Goal: Task Accomplishment & Management: Use online tool/utility

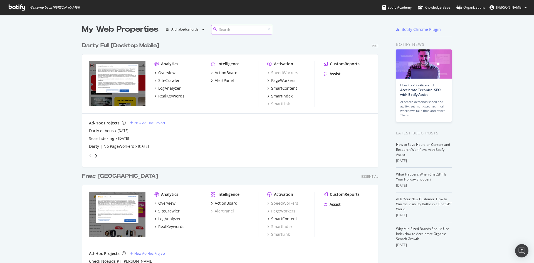
scroll to position [259, 525]
click at [168, 73] on div "Overview" at bounding box center [166, 73] width 17 height 6
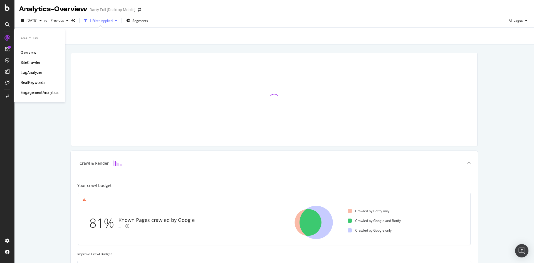
click at [32, 61] on div "SiteCrawler" at bounding box center [31, 63] width 20 height 6
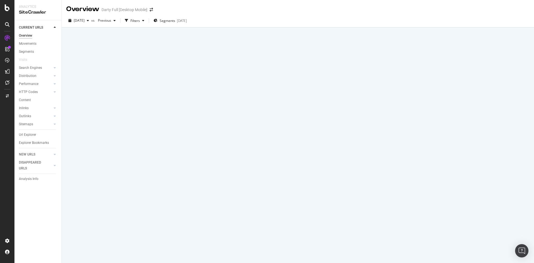
click at [310, 145] on div at bounding box center [298, 146] width 472 height 236
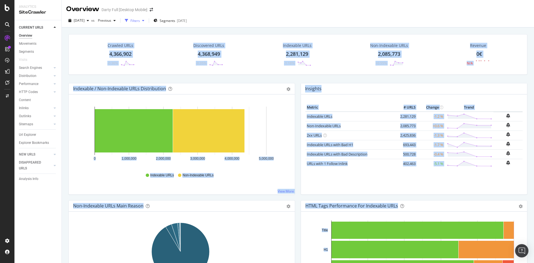
click at [140, 21] on div "Filters" at bounding box center [134, 20] width 9 height 5
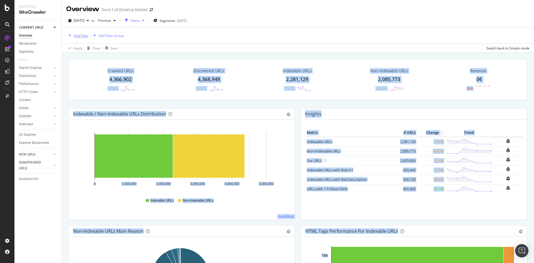
click at [83, 36] on div "Add Filter" at bounding box center [81, 35] width 15 height 5
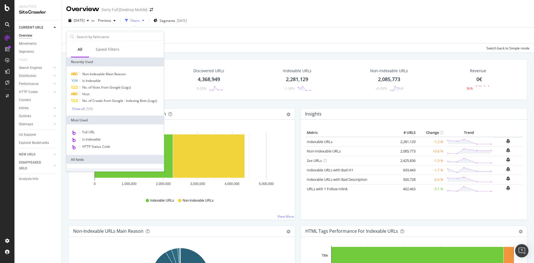
click at [174, 47] on div "Apply Clear Save Switch back to Simple mode" at bounding box center [298, 47] width 472 height 9
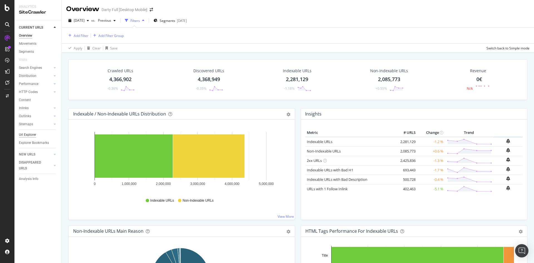
click at [28, 135] on div "Url Explorer" at bounding box center [27, 135] width 17 height 6
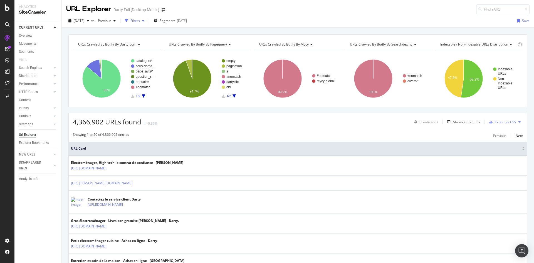
click at [140, 22] on div "Filters" at bounding box center [134, 20] width 9 height 5
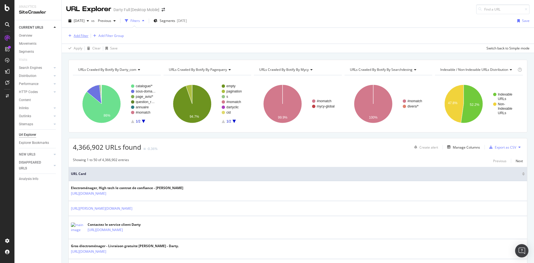
click at [85, 36] on div "Add Filter" at bounding box center [81, 35] width 15 height 5
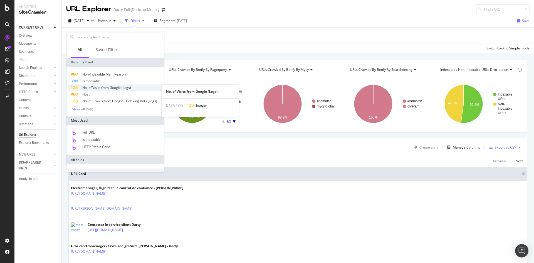
click at [102, 88] on span "No. of Visits from Google (Logs)" at bounding box center [106, 87] width 49 height 5
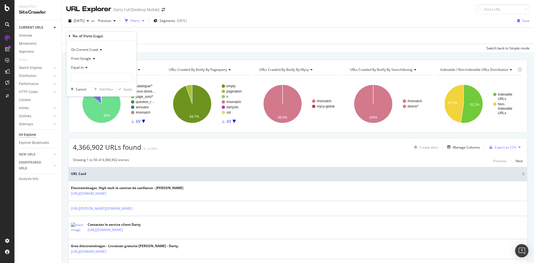
click at [88, 68] on div "Equal to" at bounding box center [101, 67] width 61 height 9
click at [94, 106] on div "Greater than" at bounding box center [102, 107] width 60 height 7
click at [95, 78] on input "number" at bounding box center [101, 77] width 61 height 9
type input "0"
click at [123, 90] on div "Apply" at bounding box center [127, 89] width 9 height 5
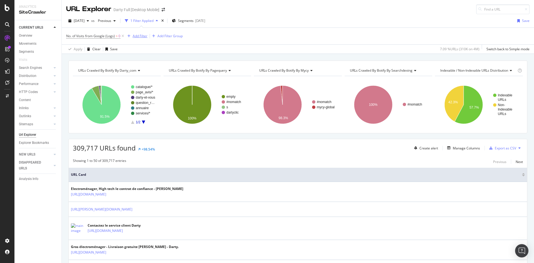
click at [141, 36] on div "Add Filter" at bounding box center [140, 36] width 15 height 5
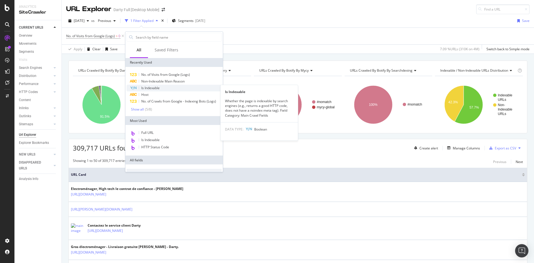
click at [149, 87] on span "Is Indexable" at bounding box center [150, 88] width 18 height 5
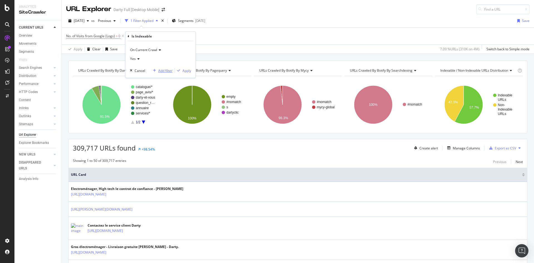
click at [164, 70] on div "Add filter" at bounding box center [165, 70] width 14 height 5
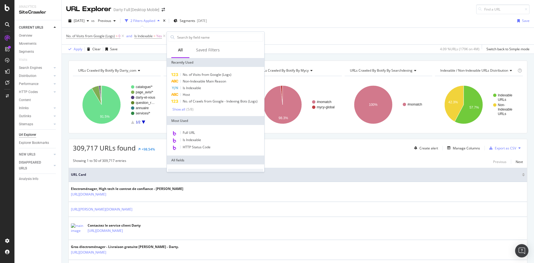
click at [301, 40] on div "No. of Visits from Google (Logs) > 0 and Is Indexable = Yes Add Filter Add Filt…" at bounding box center [297, 36] width 463 height 17
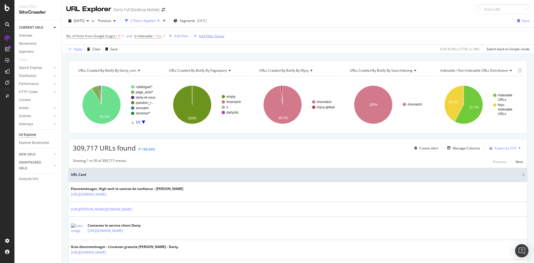
click at [212, 36] on div "Add Filter Group" at bounding box center [211, 36] width 25 height 5
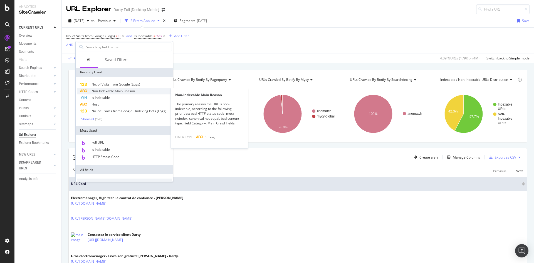
click at [121, 91] on span "Non-Indexable Main Reason" at bounding box center [113, 91] width 43 height 5
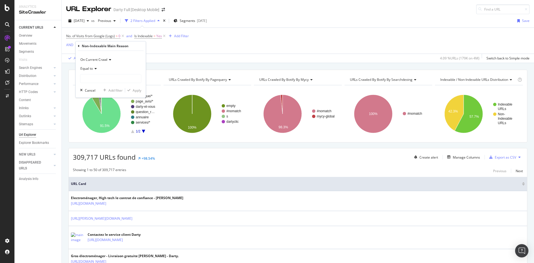
click at [88, 70] on span "Equal to" at bounding box center [86, 68] width 13 height 5
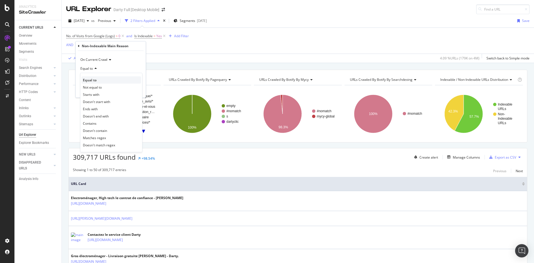
click at [97, 78] on div "Equal to" at bounding box center [111, 79] width 60 height 7
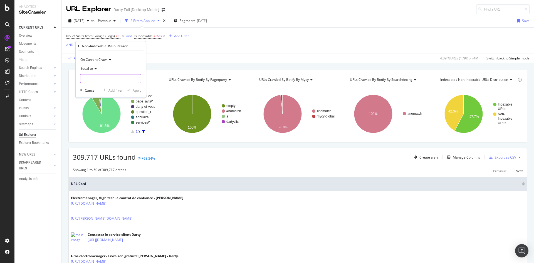
click at [109, 79] on input "text" at bounding box center [110, 78] width 61 height 9
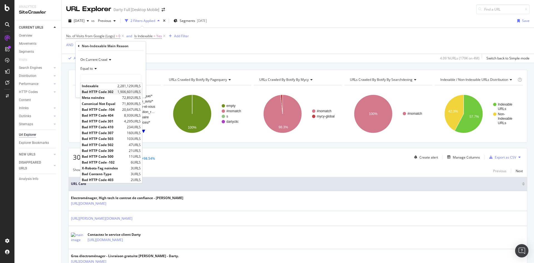
click at [107, 92] on span "Bad HTTP Code 302" at bounding box center [99, 92] width 34 height 5
type input "Bad HTTP Code 302"
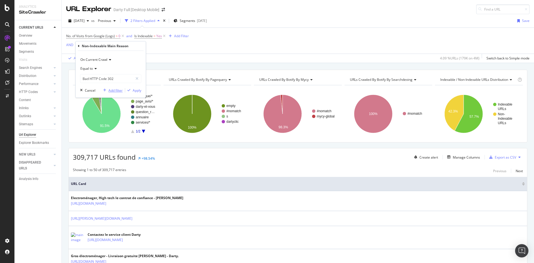
click at [113, 92] on div "Add filter" at bounding box center [115, 90] width 14 height 5
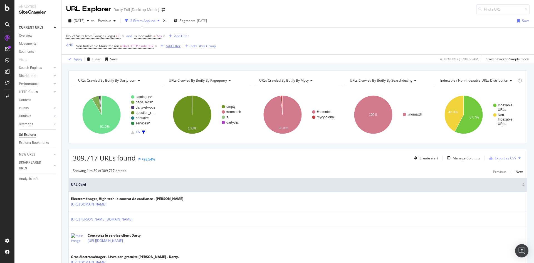
click at [168, 47] on div "Add Filter" at bounding box center [173, 46] width 15 height 5
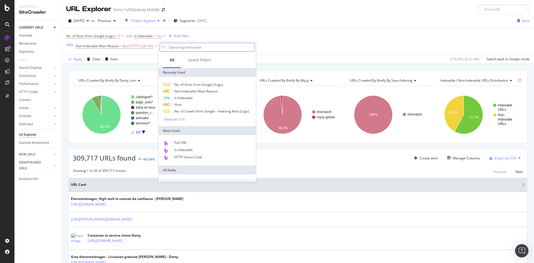
click at [183, 51] on input "text" at bounding box center [211, 47] width 86 height 8
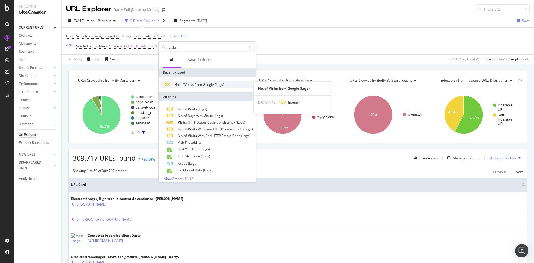
type input "visits"
click at [203, 84] on span "No. of Visits from Google (Logs)" at bounding box center [199, 84] width 50 height 5
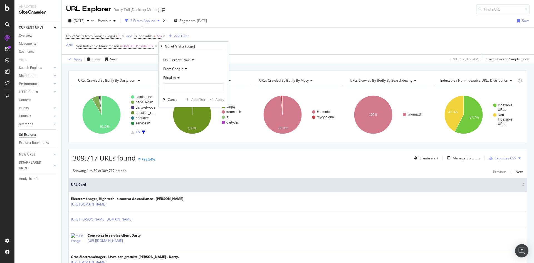
click at [179, 78] on icon at bounding box center [178, 77] width 4 height 3
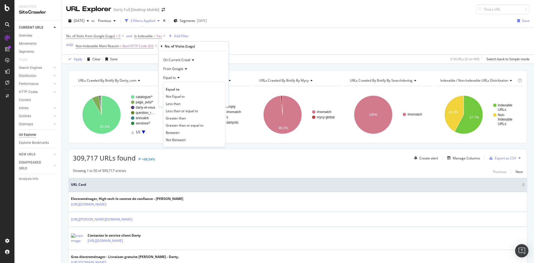
click at [192, 120] on div "Greater than" at bounding box center [194, 118] width 60 height 7
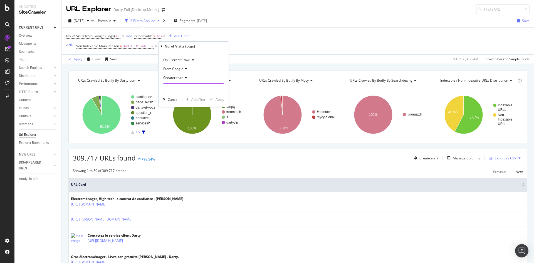
click at [187, 88] on input "number" at bounding box center [193, 87] width 61 height 9
type input "0"
click at [218, 100] on div "Apply" at bounding box center [220, 99] width 9 height 5
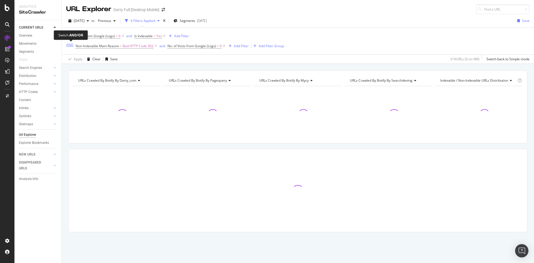
click at [68, 45] on div "AND" at bounding box center [69, 45] width 7 height 5
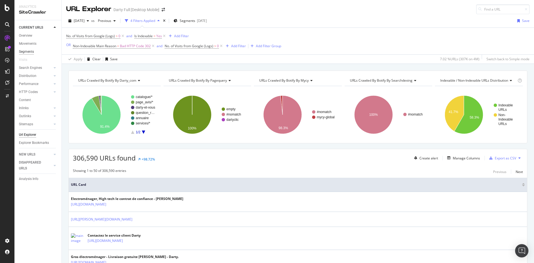
click at [31, 53] on div "Segments" at bounding box center [26, 52] width 15 height 6
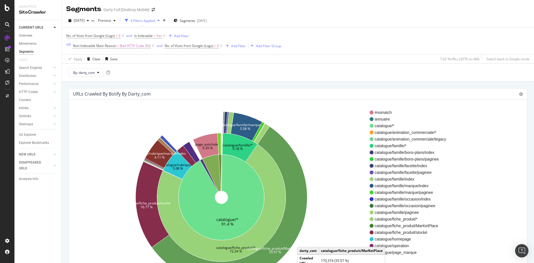
scroll to position [28, 0]
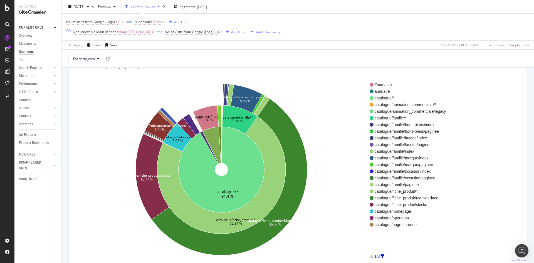
drag, startPoint x: 31, startPoint y: 37, endPoint x: 151, endPoint y: 34, distance: 119.6
click at [31, 37] on div "Overview" at bounding box center [25, 36] width 13 height 6
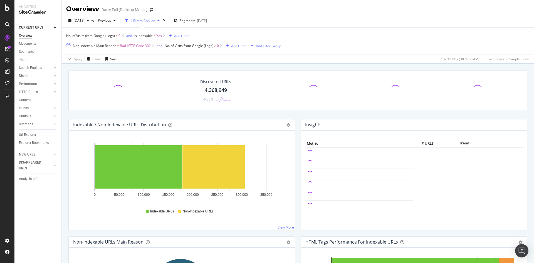
click at [150, 36] on span "Is Indexable" at bounding box center [143, 35] width 18 height 5
click at [148, 58] on icon at bounding box center [147, 57] width 4 height 3
click at [155, 77] on div "No" at bounding box center [170, 76] width 60 height 7
click at [220, 59] on div "Apply Clear Save 7.02 % URLs ( 307K on 4M ) Switch back to Simple mode" at bounding box center [298, 58] width 472 height 9
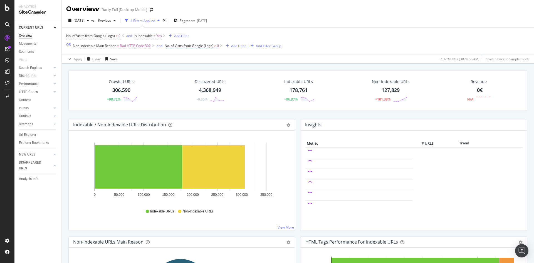
click at [185, 48] on span "No. of Visits from Google (Logs)" at bounding box center [189, 45] width 49 height 5
click at [169, 45] on icon at bounding box center [169, 45] width 2 height 3
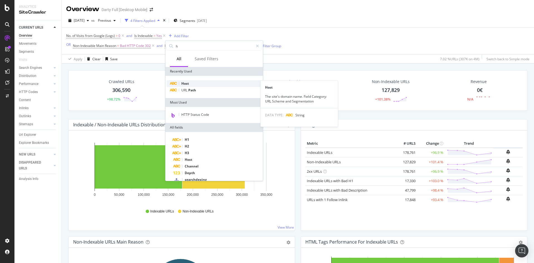
type input "h"
click at [190, 84] on div "Host" at bounding box center [214, 83] width 95 height 7
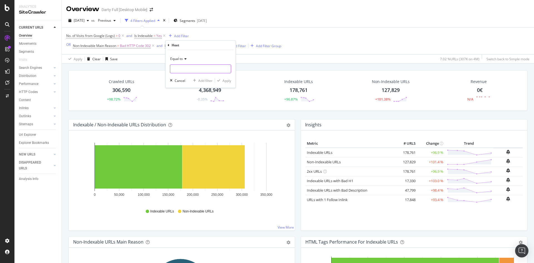
click at [187, 70] on input "text" at bounding box center [200, 69] width 61 height 9
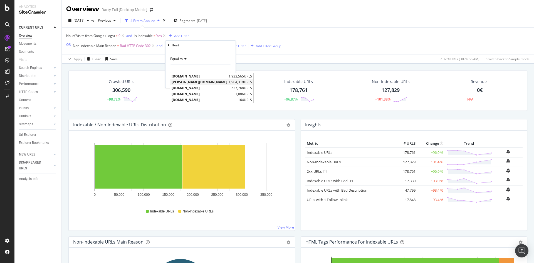
click at [190, 82] on span "[PERSON_NAME][DOMAIN_NAME]" at bounding box center [200, 82] width 56 height 5
type input "[PERSON_NAME][DOMAIN_NAME]"
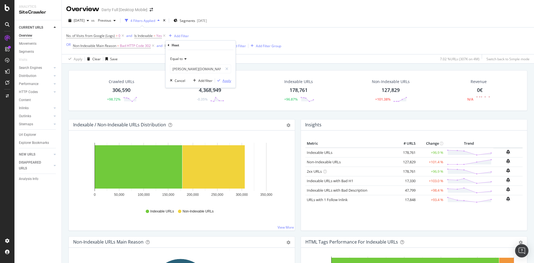
click at [223, 80] on div "Apply" at bounding box center [227, 80] width 9 height 5
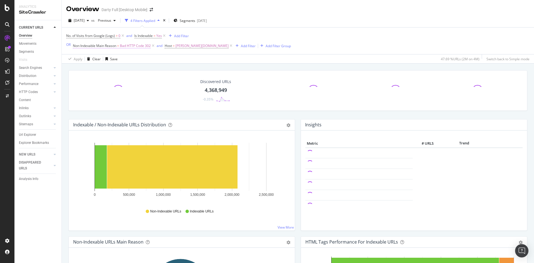
click at [119, 45] on span "=" at bounding box center [118, 45] width 2 height 5
click at [92, 69] on icon at bounding box center [93, 67] width 4 height 3
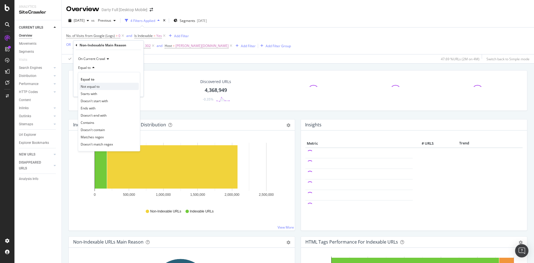
click at [97, 85] on span "Not equal to" at bounding box center [90, 86] width 19 height 5
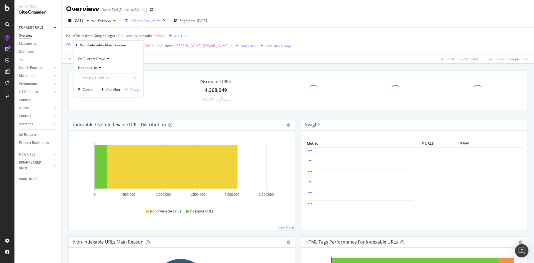
click at [137, 89] on div "Apply" at bounding box center [134, 89] width 9 height 5
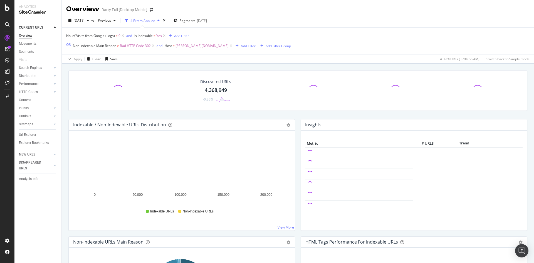
click at [145, 36] on span "Is Indexable" at bounding box center [143, 35] width 18 height 5
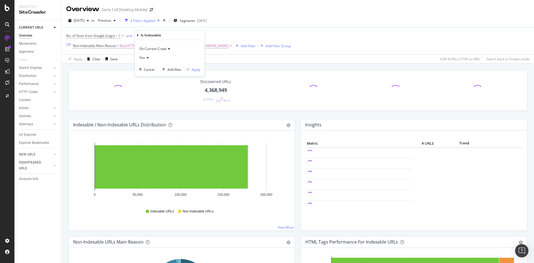
click at [148, 58] on icon at bounding box center [147, 57] width 4 height 3
click at [146, 77] on span "No" at bounding box center [144, 76] width 4 height 5
click at [195, 69] on div "Apply" at bounding box center [196, 69] width 9 height 5
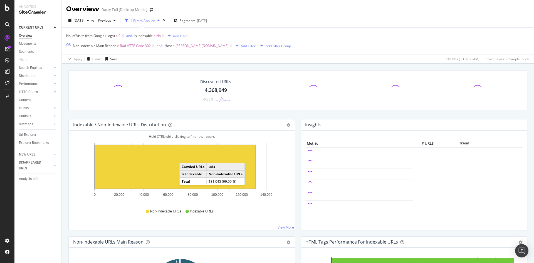
click at [185, 158] on rect "A chart." at bounding box center [175, 166] width 160 height 43
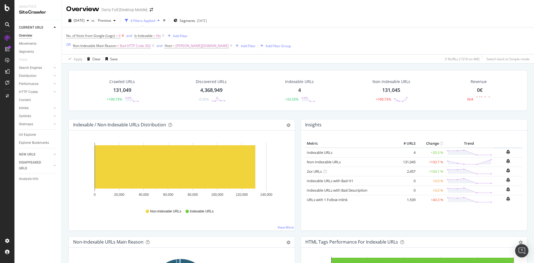
click at [121, 35] on icon at bounding box center [122, 36] width 5 height 6
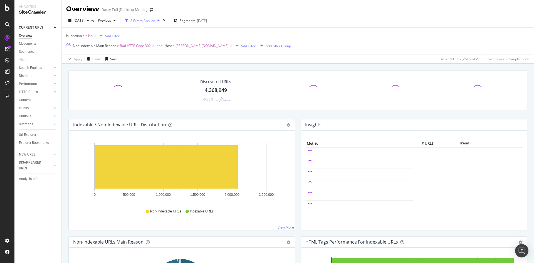
click at [127, 47] on span "Bad HTTP Code 302" at bounding box center [135, 46] width 31 height 8
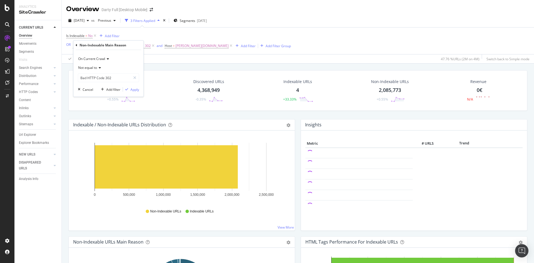
click at [172, 55] on div "Apply Clear Save 47.76 % URLs ( 2M on 4M ) Switch back to Simple mode" at bounding box center [298, 58] width 472 height 9
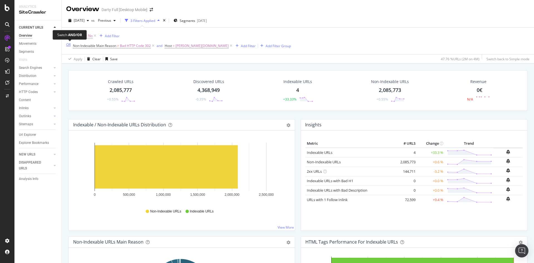
click at [66, 45] on div "OR" at bounding box center [68, 44] width 4 height 5
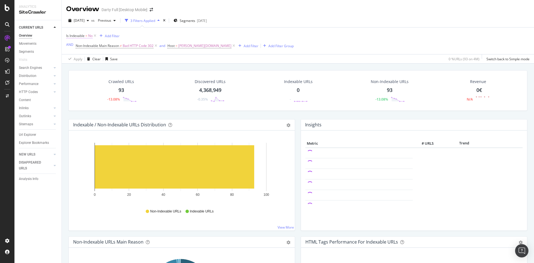
click at [96, 36] on icon at bounding box center [95, 36] width 5 height 6
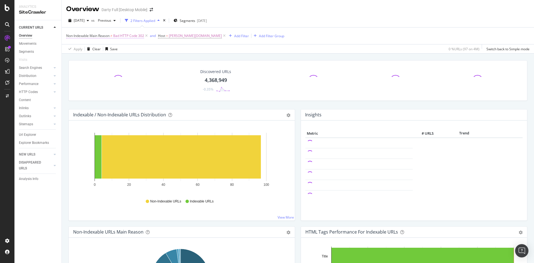
click at [112, 37] on span "≠" at bounding box center [111, 35] width 2 height 5
click at [170, 70] on div "Discovered URLs 4,368,949 -0.35%" at bounding box center [215, 80] width 113 height 29
click at [85, 22] on span "2025 Aug. 31st" at bounding box center [79, 20] width 11 height 5
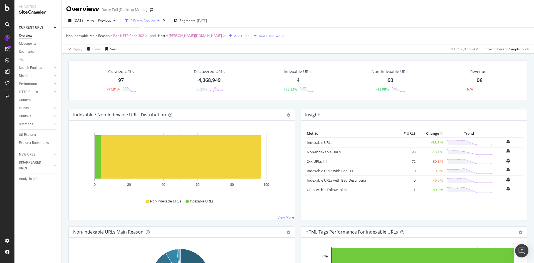
click at [129, 37] on span "Bad HTTP Code 302" at bounding box center [128, 36] width 31 height 8
click at [91, 56] on icon at bounding box center [92, 57] width 4 height 3
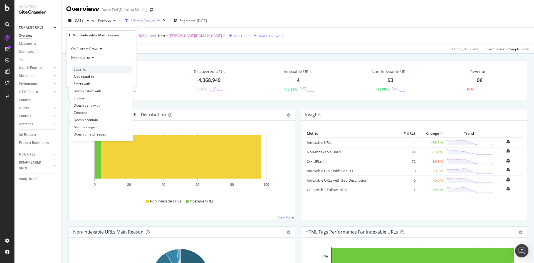
click at [89, 70] on div "Equal to" at bounding box center [102, 69] width 60 height 7
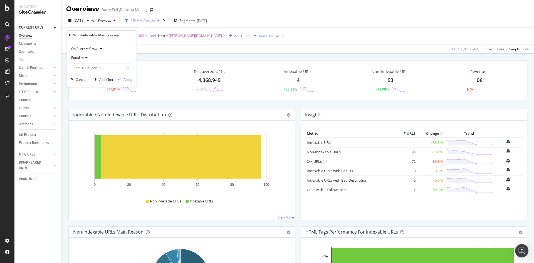
click at [130, 79] on div "Apply" at bounding box center [127, 79] width 9 height 5
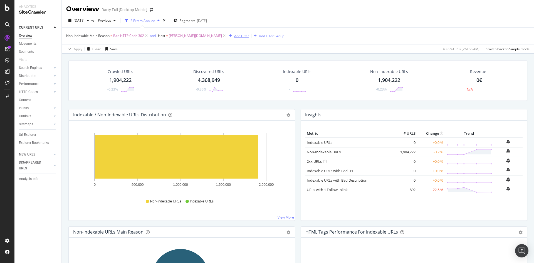
click at [234, 35] on div "Add Filter" at bounding box center [241, 36] width 15 height 5
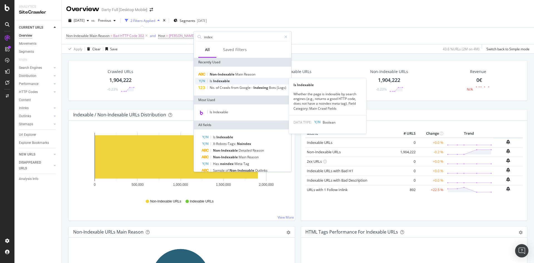
type input "index"
click at [226, 79] on span "Indexable" at bounding box center [221, 81] width 17 height 5
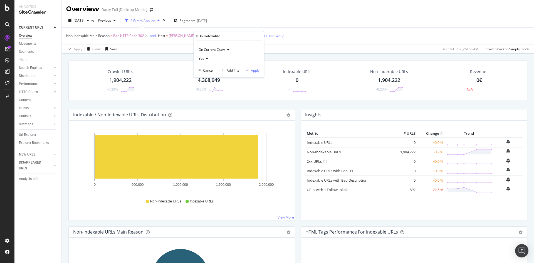
click at [208, 58] on icon at bounding box center [206, 58] width 4 height 3
click at [207, 76] on div "No" at bounding box center [230, 77] width 60 height 7
click at [254, 70] on div "Apply" at bounding box center [255, 70] width 9 height 5
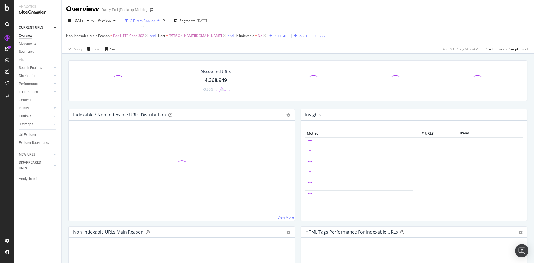
click at [172, 37] on span "[PERSON_NAME][DOMAIN_NAME]" at bounding box center [195, 36] width 53 height 8
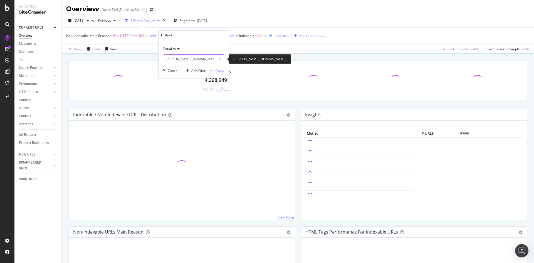
click at [178, 58] on input "[PERSON_NAME][DOMAIN_NAME]" at bounding box center [189, 59] width 53 height 9
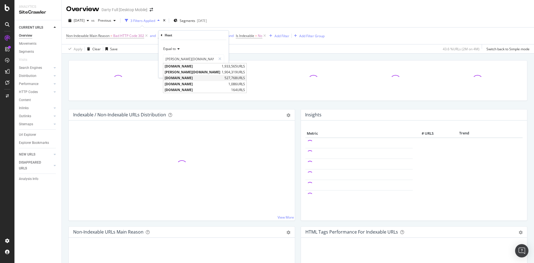
click at [181, 78] on span "[DOMAIN_NAME][PERSON_NAME]" at bounding box center [194, 78] width 58 height 5
type input "[DOMAIN_NAME][PERSON_NAME]"
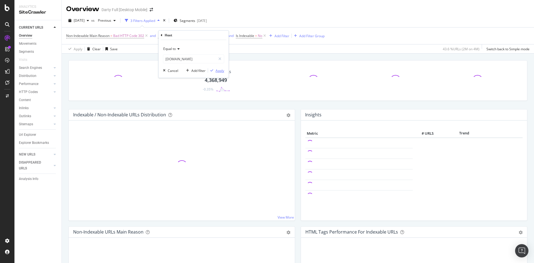
click at [218, 70] on div "Apply" at bounding box center [220, 70] width 9 height 5
click at [146, 35] on icon at bounding box center [146, 36] width 5 height 6
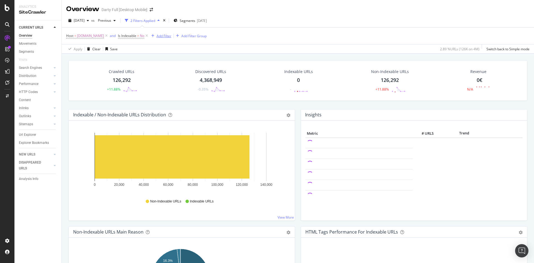
click at [159, 36] on div "Add Filter" at bounding box center [164, 36] width 15 height 5
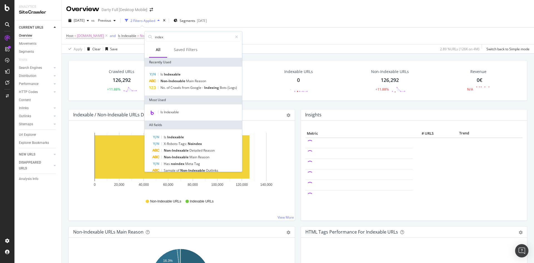
click at [276, 23] on div "2025 Aug. 31st vs Previous 2 Filters Applied Segments 2025-09-02" at bounding box center [298, 21] width 472 height 11
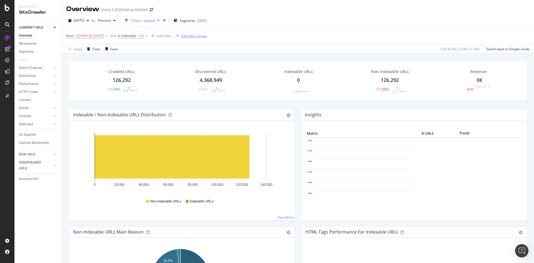
click at [186, 37] on div "Add Filter Group" at bounding box center [193, 36] width 25 height 5
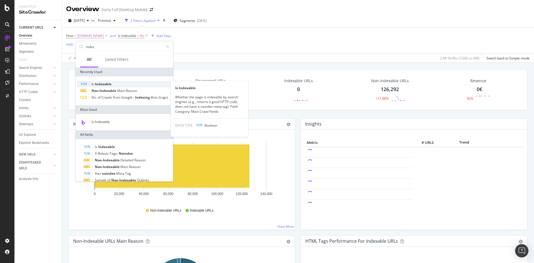
click at [103, 84] on span "Indexable" at bounding box center [103, 84] width 17 height 5
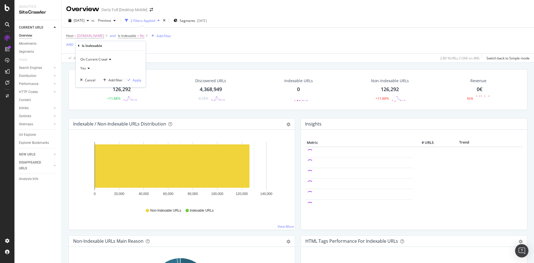
click at [86, 70] on icon at bounding box center [88, 68] width 4 height 3
click at [90, 87] on div "No" at bounding box center [111, 86] width 60 height 7
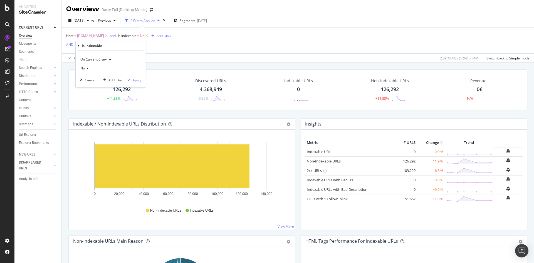
drag, startPoint x: 118, startPoint y: 80, endPoint x: 122, endPoint y: 81, distance: 3.7
click at [118, 80] on div "Add filter" at bounding box center [115, 80] width 14 height 5
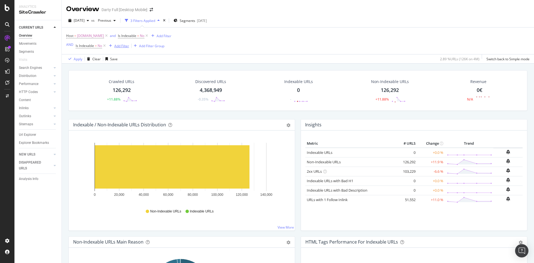
click at [120, 46] on div "Add Filter" at bounding box center [121, 46] width 15 height 5
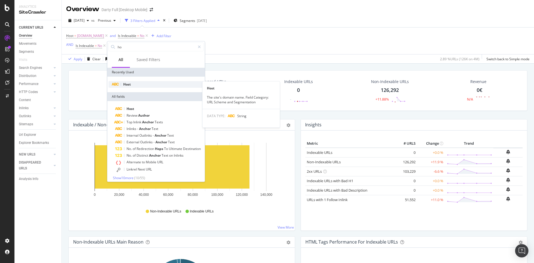
type input "ho"
click at [137, 85] on div "Host" at bounding box center [155, 84] width 95 height 7
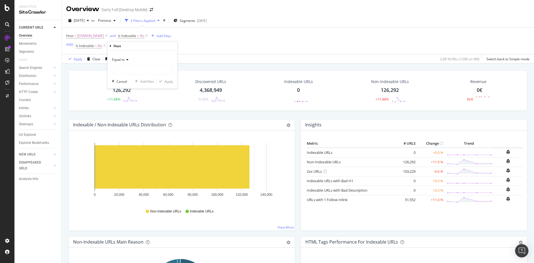
click at [125, 59] on span "Equal to" at bounding box center [118, 59] width 13 height 5
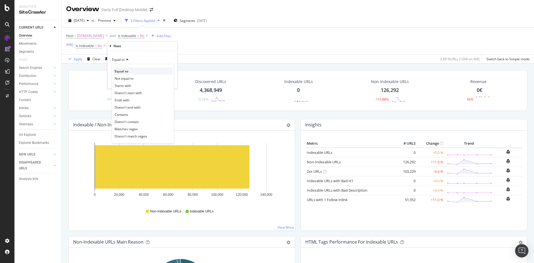
click at [130, 68] on div "Equal to" at bounding box center [143, 71] width 60 height 7
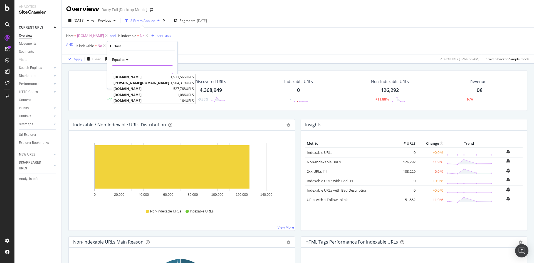
click at [141, 73] on input "text" at bounding box center [142, 69] width 61 height 9
click at [141, 78] on span "[DOMAIN_NAME][PERSON_NAME]" at bounding box center [141, 77] width 56 height 5
type input "[DOMAIN_NAME][PERSON_NAME]"
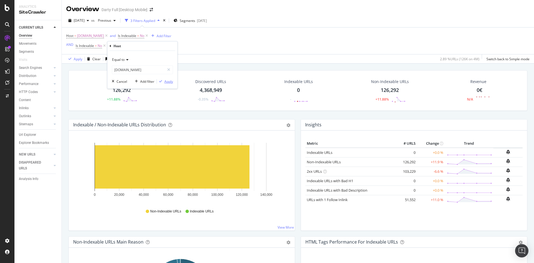
click at [171, 80] on div "Apply" at bounding box center [168, 81] width 9 height 5
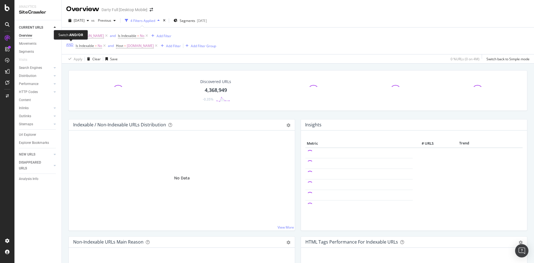
click at [71, 46] on div "AND" at bounding box center [69, 44] width 7 height 5
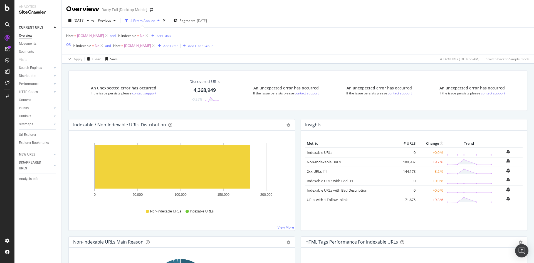
drag, startPoint x: 25, startPoint y: 135, endPoint x: 212, endPoint y: 113, distance: 188.4
click at [25, 135] on div "Url Explorer" at bounding box center [27, 135] width 17 height 6
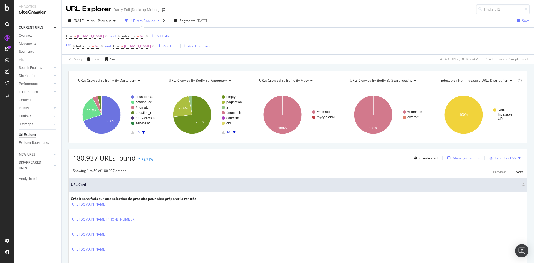
click at [458, 157] on div "Manage Columns" at bounding box center [466, 158] width 27 height 5
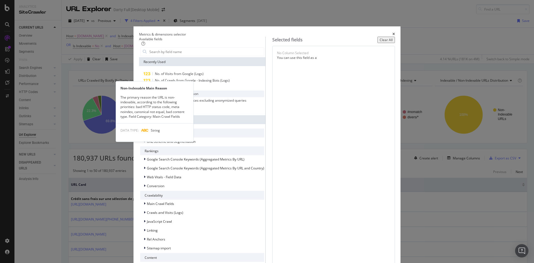
click at [198, 96] on span "Non-Indexable Main Reason" at bounding box center [176, 94] width 43 height 5
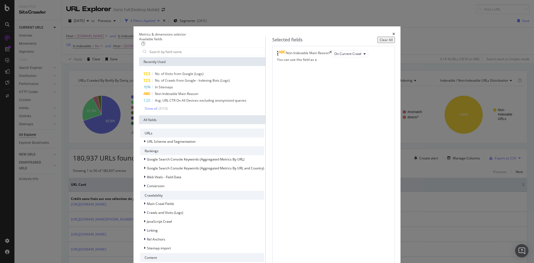
drag, startPoint x: 379, startPoint y: 233, endPoint x: 432, endPoint y: 190, distance: 68.5
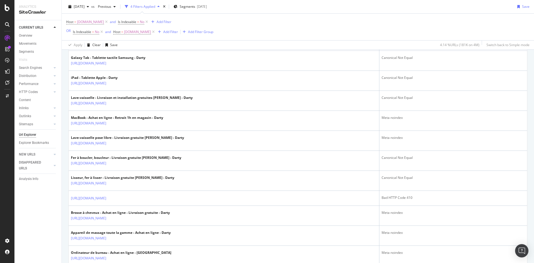
scroll to position [362, 0]
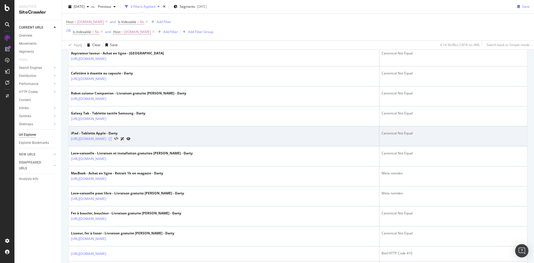
click at [112, 140] on icon at bounding box center [109, 138] width 3 height 3
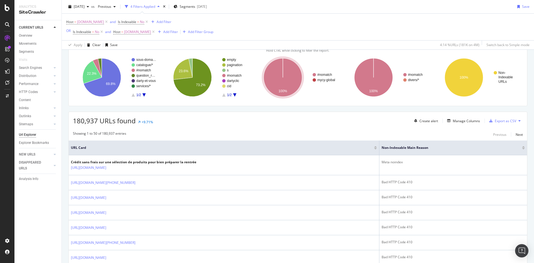
scroll to position [37, 0]
click at [168, 31] on div "Add Filter" at bounding box center [170, 31] width 15 height 5
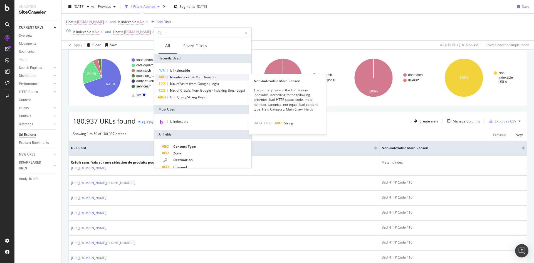
type input "n"
click at [205, 75] on span "Reason" at bounding box center [209, 77] width 11 height 5
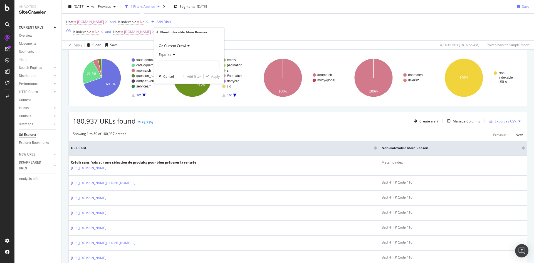
click at [173, 55] on icon at bounding box center [173, 54] width 4 height 3
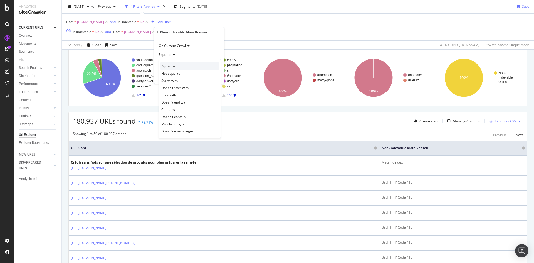
click at [174, 65] on span "Equal to" at bounding box center [168, 66] width 14 height 5
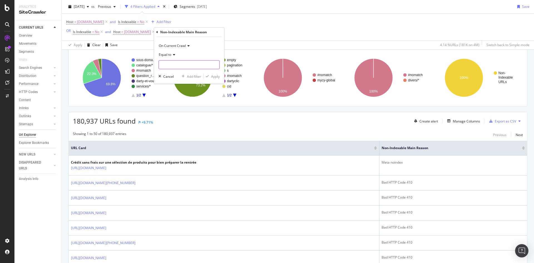
click at [178, 64] on input "text" at bounding box center [189, 64] width 61 height 9
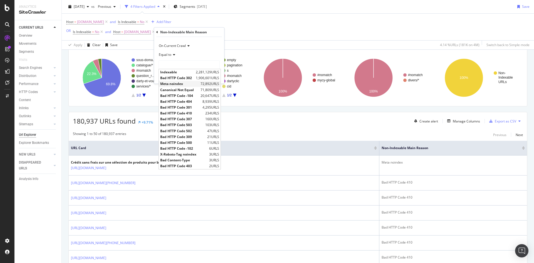
click at [177, 83] on span "Meta noindex" at bounding box center [179, 83] width 39 height 5
type input "Meta noindex"
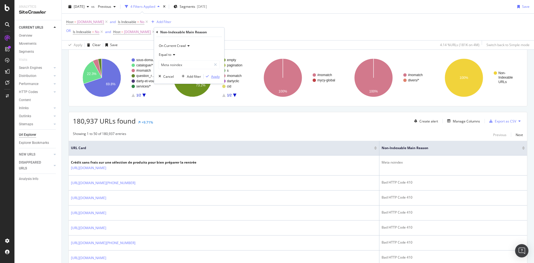
click at [216, 78] on div "Apply" at bounding box center [215, 76] width 9 height 5
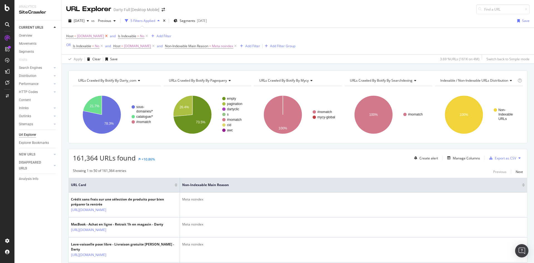
click at [104, 37] on icon at bounding box center [106, 36] width 5 height 6
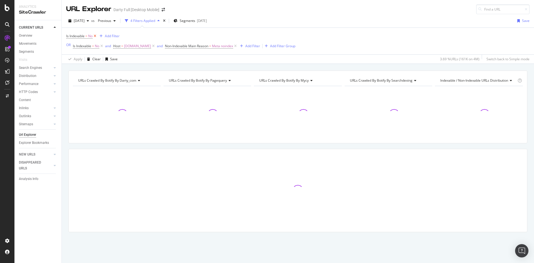
click at [95, 36] on icon at bounding box center [95, 36] width 5 height 6
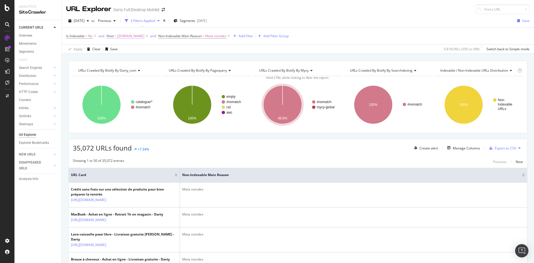
click at [125, 36] on span "[DOMAIN_NAME][PERSON_NAME]" at bounding box center [130, 36] width 27 height 8
click at [129, 60] on input "[DOMAIN_NAME][PERSON_NAME]" at bounding box center [138, 59] width 53 height 9
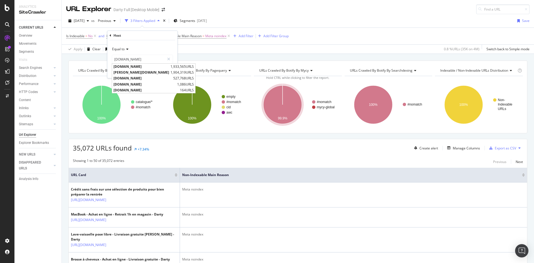
click at [134, 78] on span "[DOMAIN_NAME][PERSON_NAME]" at bounding box center [142, 78] width 58 height 5
type input "[DOMAIN_NAME][PERSON_NAME]"
click at [165, 70] on div "Apply" at bounding box center [168, 71] width 9 height 5
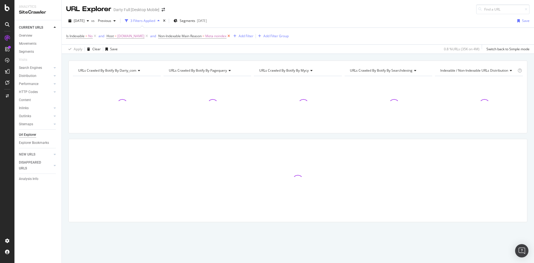
click at [226, 35] on icon at bounding box center [228, 36] width 5 height 6
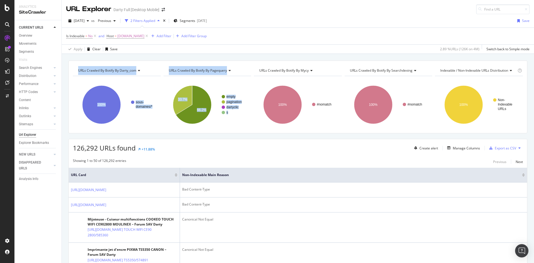
drag, startPoint x: 74, startPoint y: 71, endPoint x: 265, endPoint y: 53, distance: 191.4
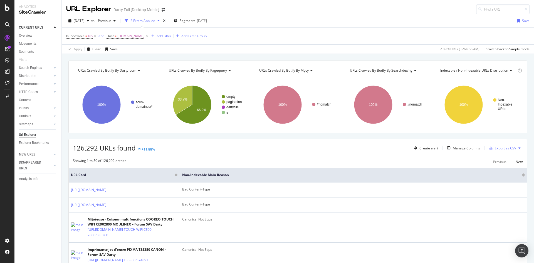
click at [244, 42] on div "Is Indexable = No and Host = sav.darty.com Add Filter Add Filter Group" at bounding box center [297, 36] width 463 height 17
click at [34, 72] on div "LogAnalyzer" at bounding box center [32, 73] width 22 height 6
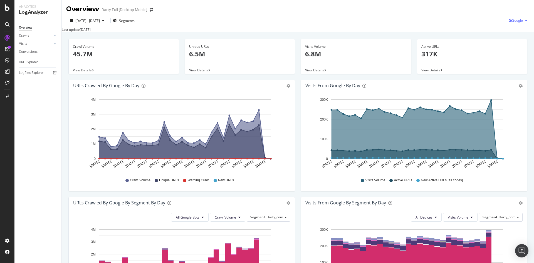
click at [525, 21] on icon "button" at bounding box center [526, 20] width 2 height 3
click at [517, 53] on span "OpenAI" at bounding box center [516, 52] width 21 height 5
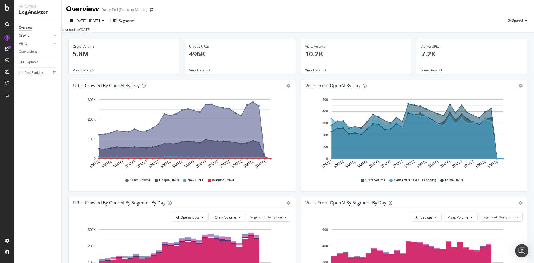
click at [30, 35] on link "Crawls" at bounding box center [35, 36] width 33 height 6
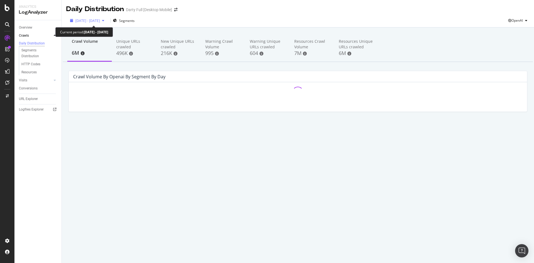
click at [100, 21] on span "2025 Aug. 12th - Sep. 10th" at bounding box center [87, 20] width 24 height 5
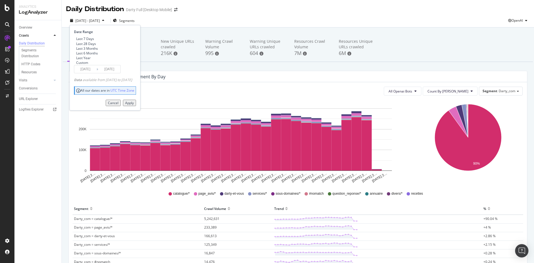
click at [341, 80] on div "Crawl Volume by openai by Segment by Day" at bounding box center [298, 76] width 458 height 11
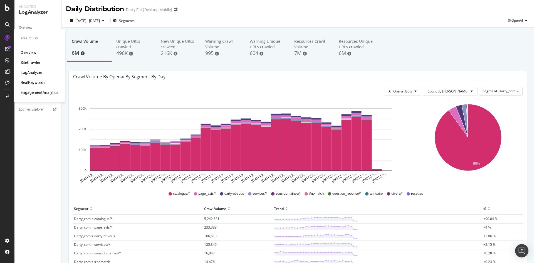
click at [29, 83] on div "RealKeywords" at bounding box center [33, 83] width 25 height 6
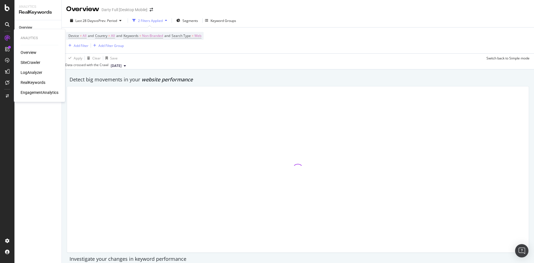
click at [31, 74] on div "LogAnalyzer" at bounding box center [32, 73] width 22 height 6
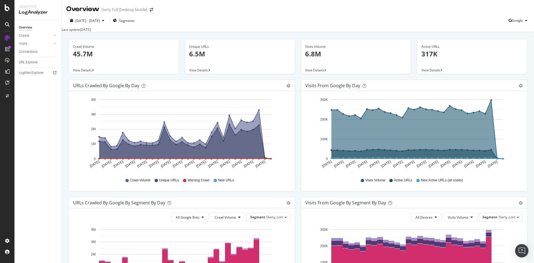
click at [87, 55] on p "45.7M" at bounding box center [124, 53] width 102 height 9
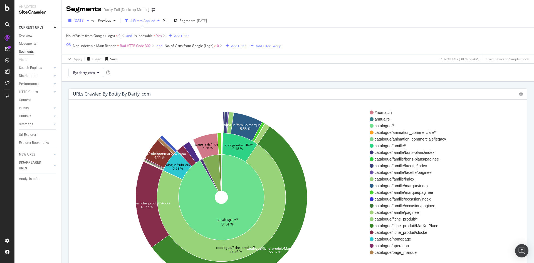
click at [91, 21] on div "button" at bounding box center [88, 20] width 7 height 3
click at [99, 51] on div "2025 May. 30th" at bounding box center [89, 53] width 30 height 5
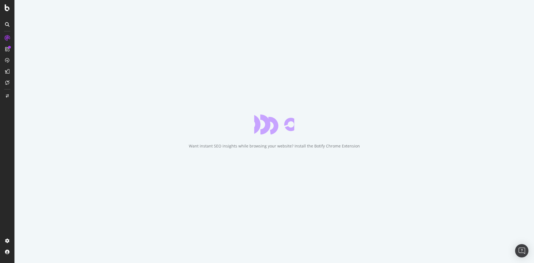
click at [263, 148] on div "Want instant SEO insights while browsing your website? Install the Botify Chrom…" at bounding box center [274, 147] width 171 height 6
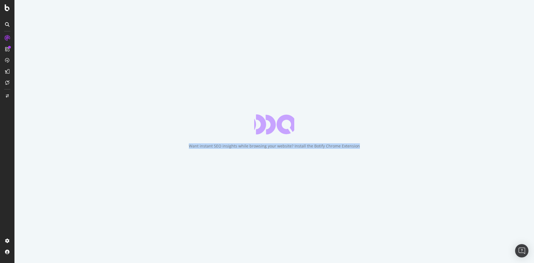
click at [263, 148] on div "Want instant SEO insights while browsing your website? Install the Botify Chrom…" at bounding box center [274, 147] width 171 height 6
click at [263, 147] on div "Want instant SEO insights while browsing your website? Install the Botify Chrom…" at bounding box center [274, 147] width 171 height 6
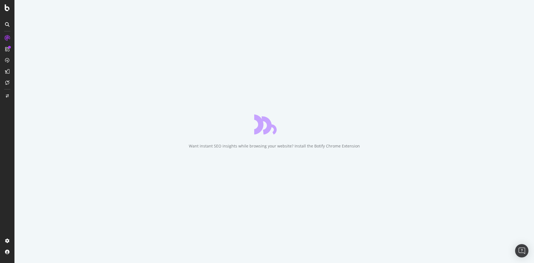
click at [264, 147] on div "Want instant SEO insights while browsing your website? Install the Botify Chrom…" at bounding box center [274, 147] width 171 height 6
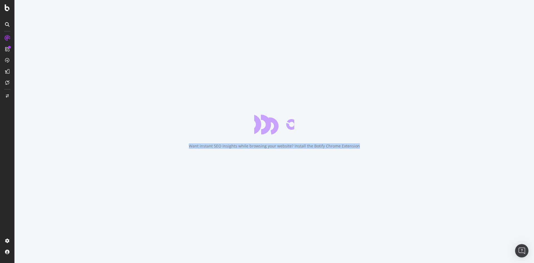
click at [264, 147] on div "Want instant SEO insights while browsing your website? Install the Botify Chrom…" at bounding box center [274, 147] width 171 height 6
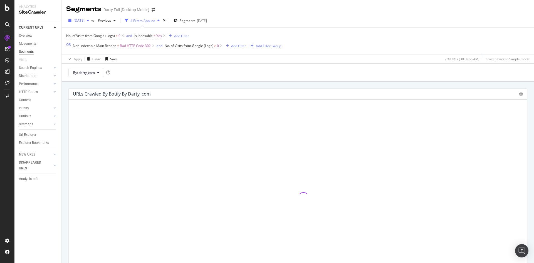
click at [89, 21] on icon "button" at bounding box center [88, 20] width 2 height 3
click at [97, 51] on div "2025 Jul. 31st" at bounding box center [89, 50] width 30 height 5
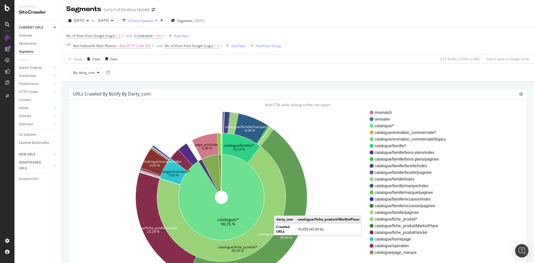
scroll to position [56, 0]
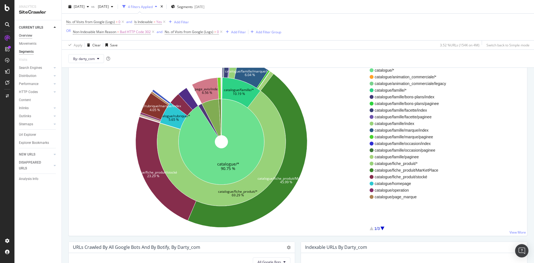
click at [26, 36] on div "Overview" at bounding box center [25, 36] width 13 height 6
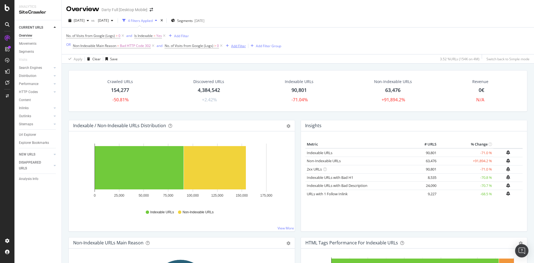
click at [237, 47] on div "Add Filter" at bounding box center [238, 46] width 15 height 5
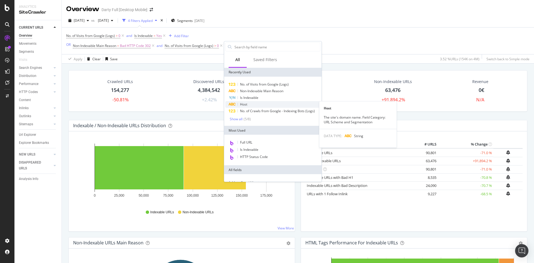
click at [249, 102] on div "Host" at bounding box center [272, 104] width 95 height 7
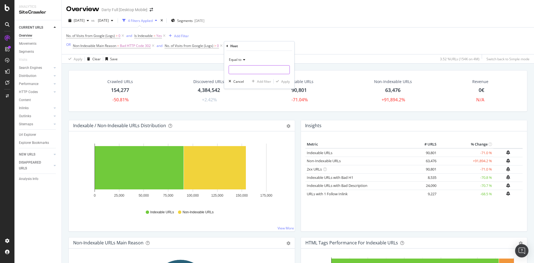
click at [240, 70] on input "text" at bounding box center [259, 69] width 61 height 9
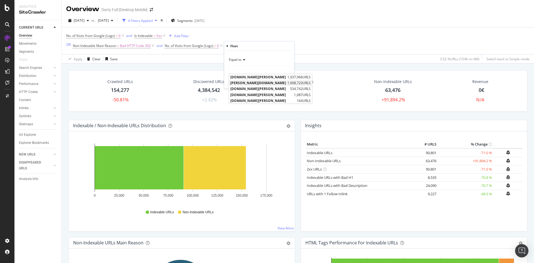
click at [246, 81] on span "m.darty.com" at bounding box center [258, 83] width 56 height 5
type input "m.darty.com"
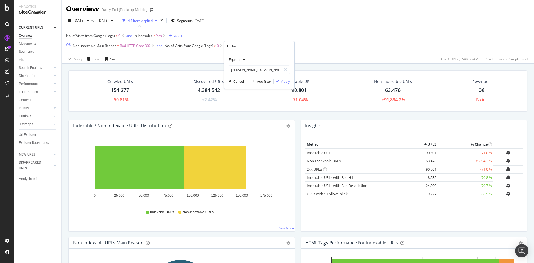
click at [279, 82] on div "button" at bounding box center [278, 81] width 8 height 3
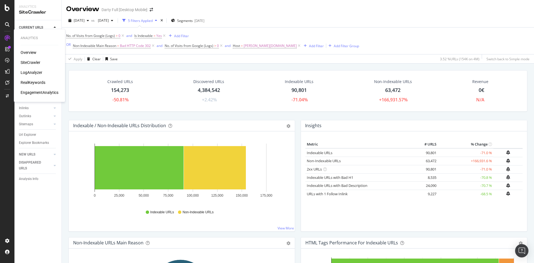
click at [29, 72] on div "LogAnalyzer" at bounding box center [32, 73] width 22 height 6
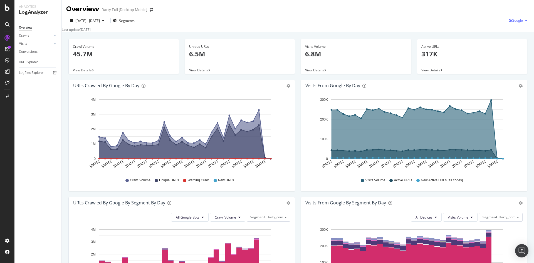
click at [522, 18] on div "Google" at bounding box center [519, 20] width 21 height 8
drag, startPoint x: 520, startPoint y: 53, endPoint x: 498, endPoint y: 38, distance: 27.2
click at [520, 53] on span "OpenAI" at bounding box center [516, 52] width 21 height 5
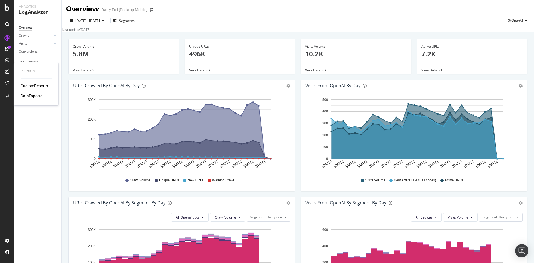
click at [42, 85] on div "CustomReports" at bounding box center [34, 86] width 27 height 6
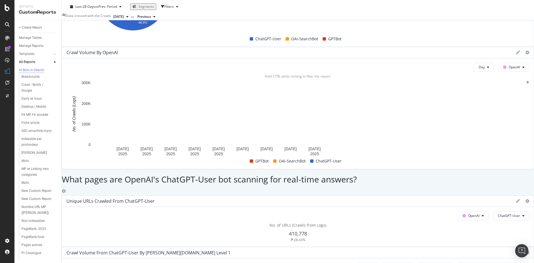
scroll to position [584, 0]
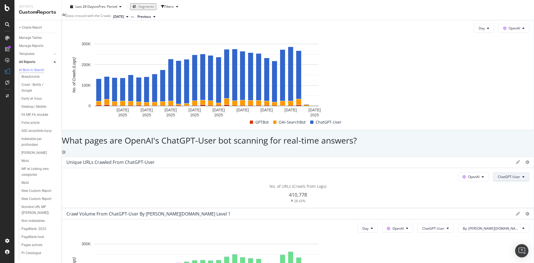
click at [522, 176] on icon at bounding box center [523, 177] width 2 height 3
click at [516, 160] on icon at bounding box center [518, 162] width 4 height 4
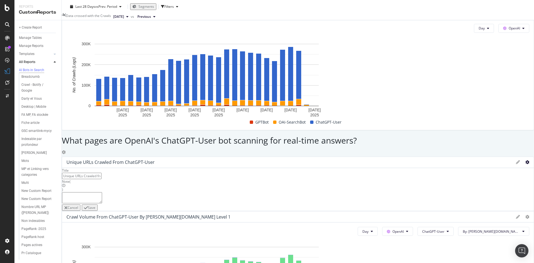
click at [525, 160] on icon at bounding box center [527, 162] width 4 height 4
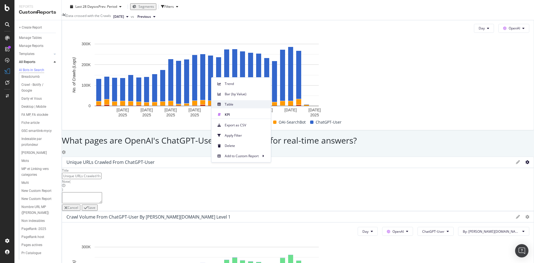
click at [234, 106] on span "Table" at bounding box center [246, 104] width 42 height 5
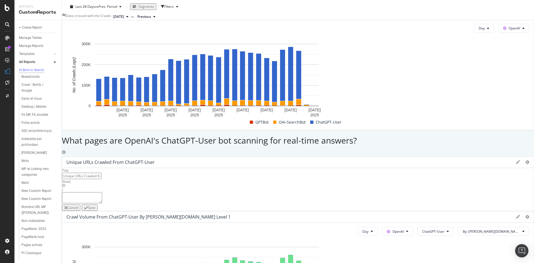
click at [95, 206] on div "Save" at bounding box center [92, 208] width 8 height 5
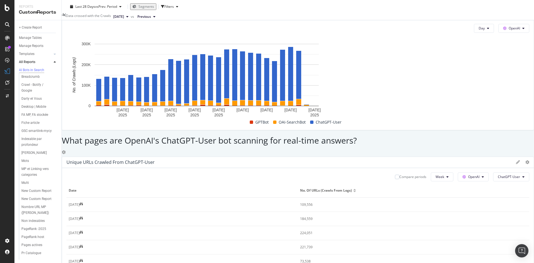
scroll to position [0, 0]
click at [431, 173] on button "Week" at bounding box center [442, 177] width 23 height 9
click at [525, 160] on icon at bounding box center [527, 162] width 4 height 4
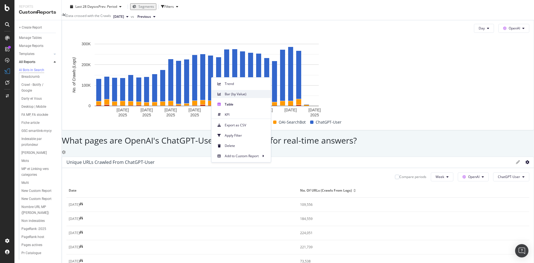
click at [232, 96] on span "Bar (by Value)" at bounding box center [246, 94] width 42 height 5
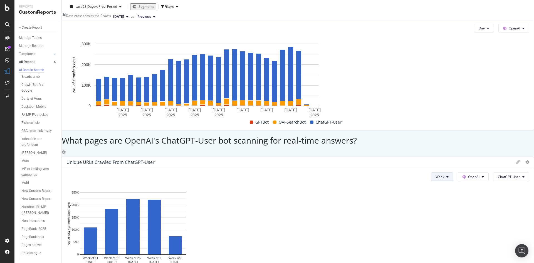
click at [431, 173] on button "Week" at bounding box center [442, 177] width 23 height 9
click at [130, 123] on span "Month" at bounding box center [127, 121] width 10 height 5
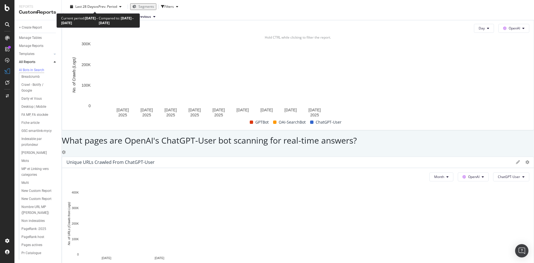
scroll to position [473, 0]
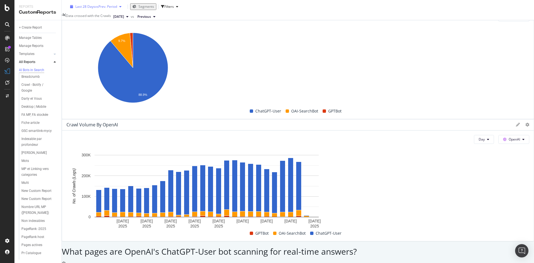
click at [118, 5] on div "button" at bounding box center [120, 6] width 7 height 3
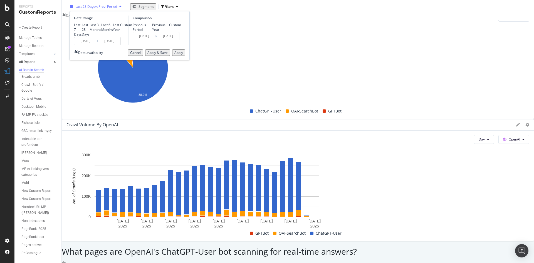
click at [119, 6] on icon "button" at bounding box center [120, 6] width 2 height 3
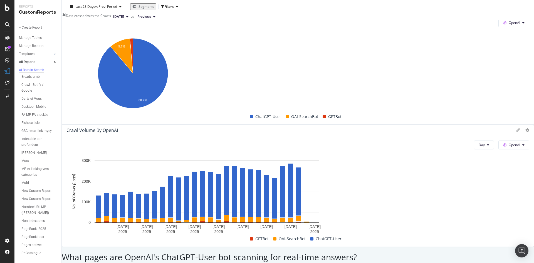
scroll to position [417, 0]
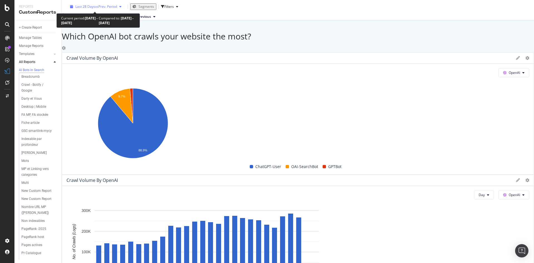
click at [100, 7] on span "vs Prev. Period" at bounding box center [106, 6] width 22 height 5
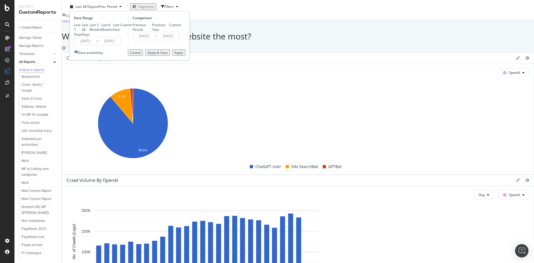
click at [91, 45] on input "2025/08/14" at bounding box center [85, 41] width 22 height 8
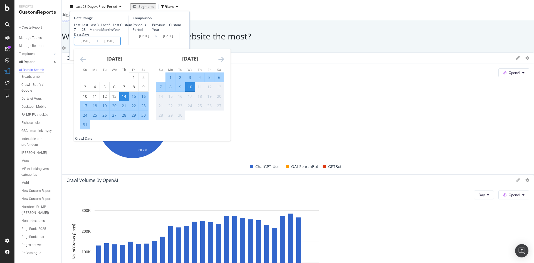
click at [81, 63] on icon "Move backward to switch to the previous month." at bounding box center [83, 59] width 6 height 7
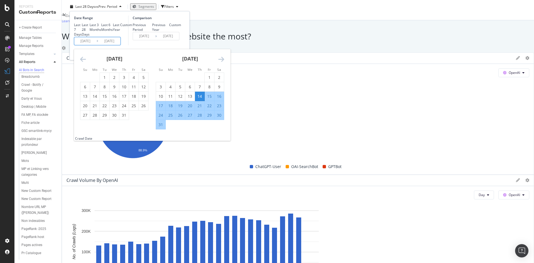
click at [81, 63] on icon "Move backward to switch to the previous month." at bounding box center [83, 59] width 6 height 7
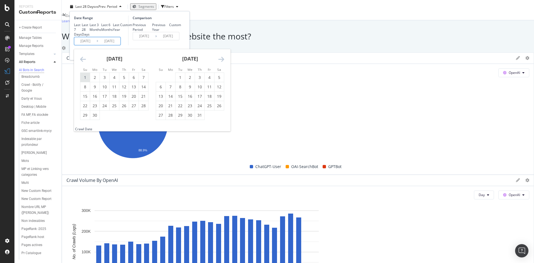
click at [85, 80] on div "1" at bounding box center [84, 78] width 9 height 6
type input "2025/06/01"
type input "2025/02/19"
type input "2025/05/31"
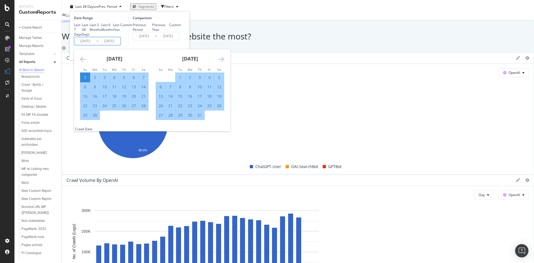
click at [222, 63] on icon "Move forward to switch to the next month." at bounding box center [221, 59] width 6 height 7
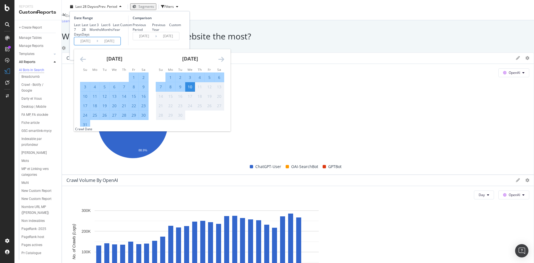
click at [86, 128] on div "31" at bounding box center [84, 125] width 9 height 6
type input "2025/08/31"
type input "2025/03/01"
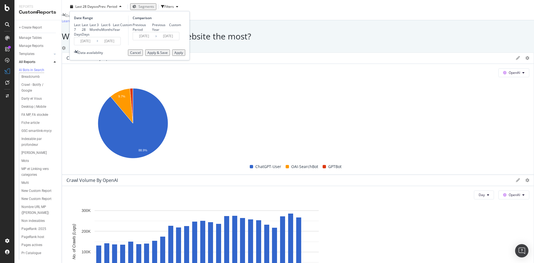
click at [178, 55] on div "Apply" at bounding box center [178, 52] width 9 height 5
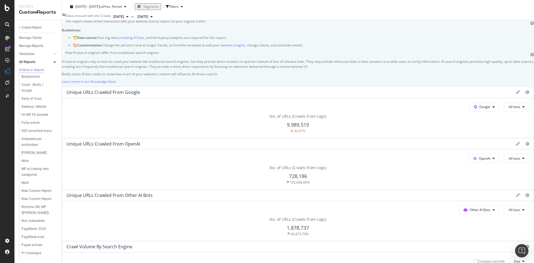
scroll to position [56, 0]
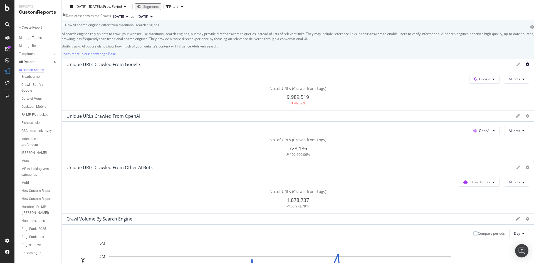
click at [525, 66] on icon at bounding box center [527, 65] width 4 height 4
click at [241, 138] on span "Bar (by Value)" at bounding box center [246, 136] width 42 height 5
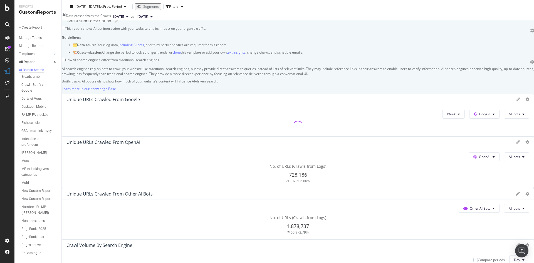
scroll to position [0, 0]
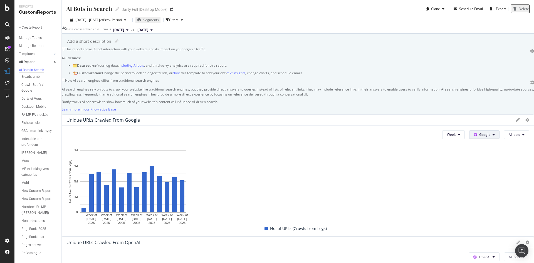
click at [479, 137] on span "Google" at bounding box center [484, 134] width 11 height 5
click at [179, 217] on div "OpenAI" at bounding box center [174, 220] width 38 height 8
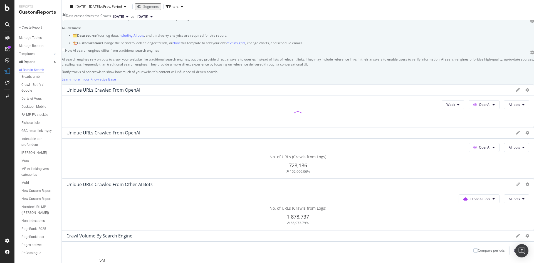
scroll to position [28, 0]
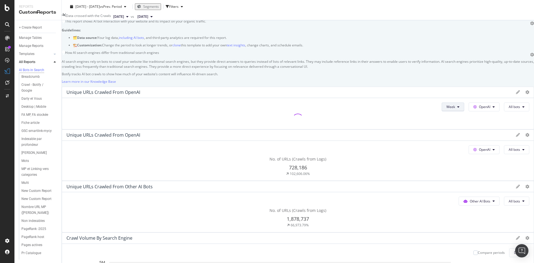
click at [457, 109] on icon at bounding box center [458, 106] width 2 height 3
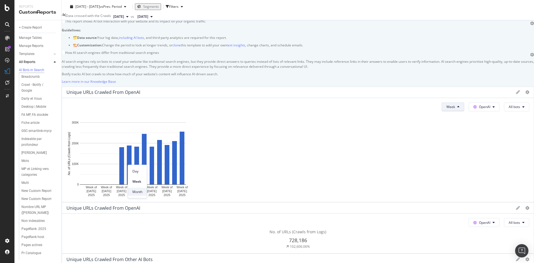
click at [138, 192] on span "Month" at bounding box center [137, 192] width 10 height 5
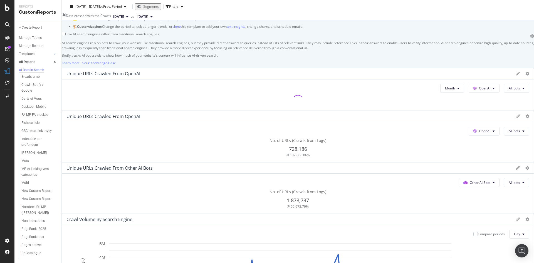
scroll to position [83, 0]
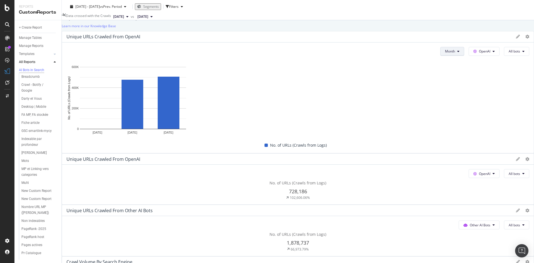
click at [457, 53] on icon at bounding box center [458, 51] width 2 height 3
click at [138, 126] on span "Week" at bounding box center [136, 126] width 11 height 5
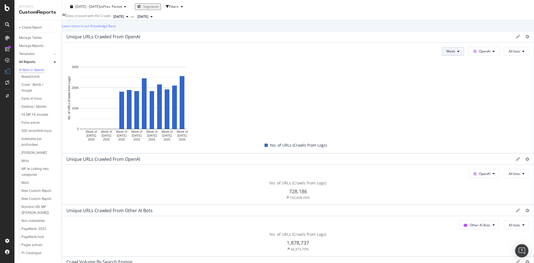
click at [457, 53] on icon at bounding box center [458, 51] width 2 height 3
click at [134, 134] on span "Month" at bounding box center [137, 136] width 10 height 5
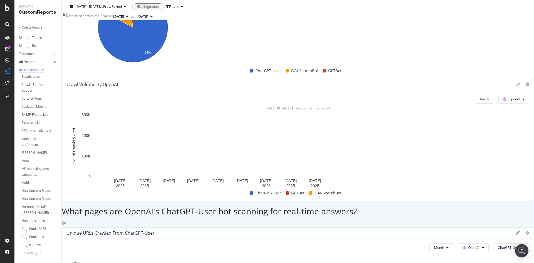
scroll to position [584, 0]
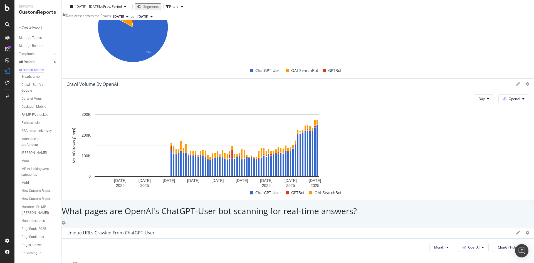
click at [496, 108] on div "Select a Segment" at bounding box center [497, 109] width 69 height 9
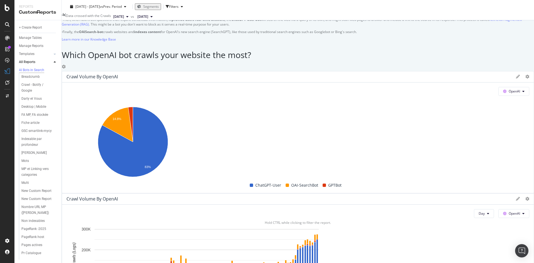
scroll to position [528, 0]
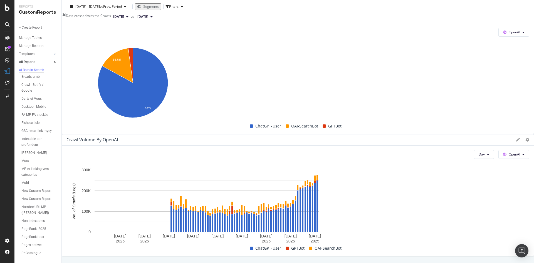
click at [451, 175] on span "OAI-SearchBot" at bounding box center [441, 177] width 28 height 5
click at [438, 156] on span "All bots" at bounding box center [440, 156] width 28 height 5
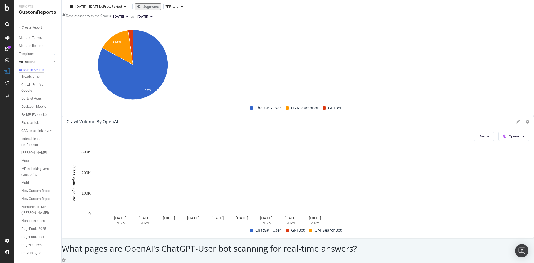
scroll to position [556, 0]
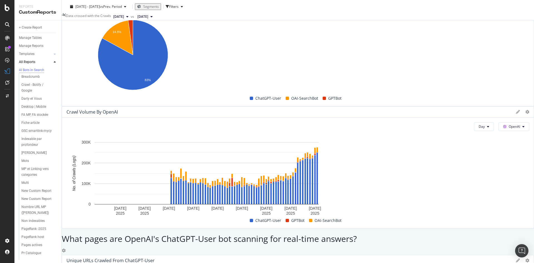
drag, startPoint x: 228, startPoint y: 104, endPoint x: 277, endPoint y: 103, distance: 49.0
drag, startPoint x: 336, startPoint y: 102, endPoint x: 333, endPoint y: 103, distance: 3.1
drag, startPoint x: 227, startPoint y: 95, endPoint x: 332, endPoint y: 103, distance: 105.7
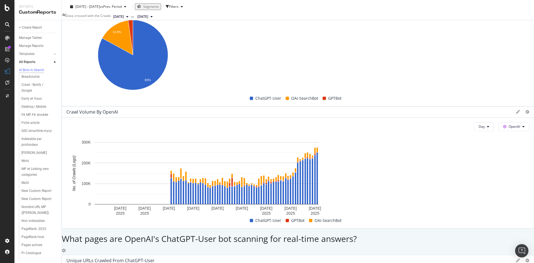
click at [332, 103] on div "This report shows AI bot interaction with your website and its impact on your o…" at bounding box center [298, 222] width 472 height 1465
copy div "Crawl Volume from OpenAI by darty.com Level 1"
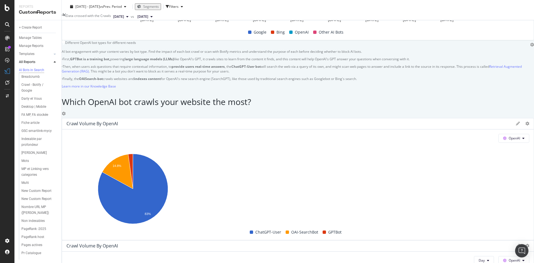
scroll to position [417, 0]
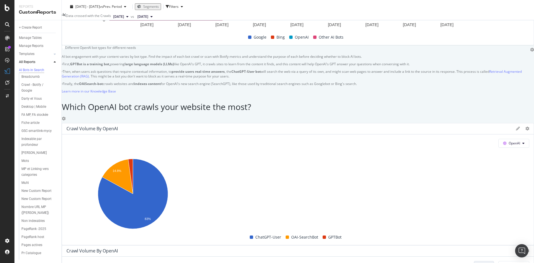
click at [487, 263] on icon at bounding box center [488, 265] width 2 height 3
click at [464, 142] on div "Month" at bounding box center [463, 146] width 19 height 8
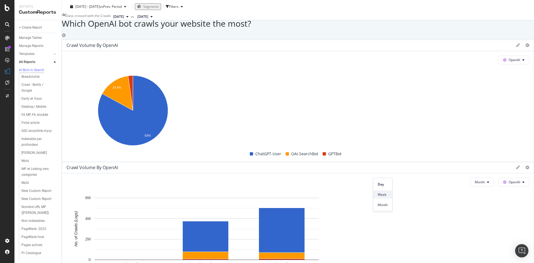
click at [382, 199] on div "Week" at bounding box center [382, 195] width 19 height 8
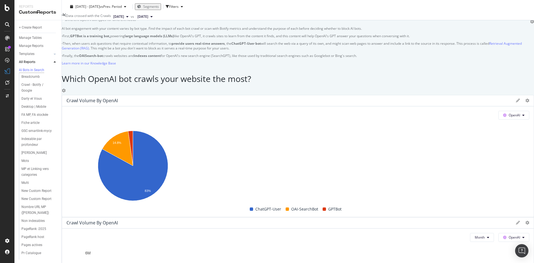
scroll to position [445, 0]
drag, startPoint x: 223, startPoint y: 71, endPoint x: 283, endPoint y: 72, distance: 60.4
copy div "Crawl Volume by OpenAI"
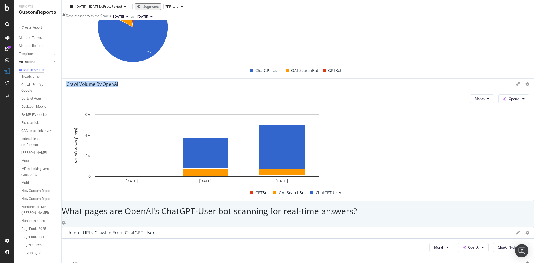
scroll to position [556, 0]
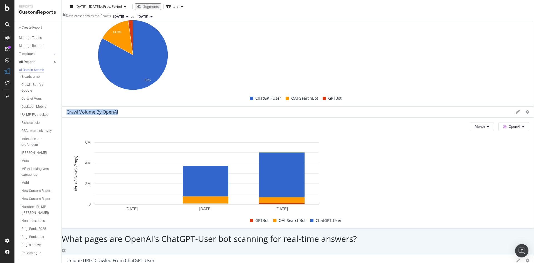
click at [386, 151] on div "Month" at bounding box center [380, 149] width 19 height 8
drag, startPoint x: 225, startPoint y: 97, endPoint x: 313, endPoint y: 103, distance: 87.5
click at [336, 103] on div "This report shows AI bot interaction with your website and its impact on your o…" at bounding box center [298, 222] width 472 height 1465
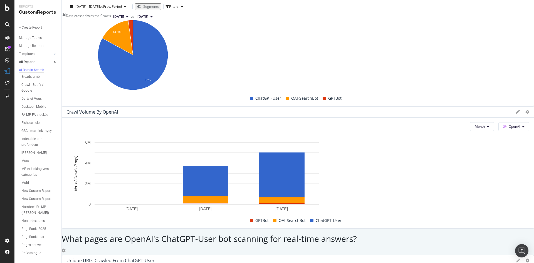
copy div "Crawl Volume from OpenAI by darty.com Level 1"
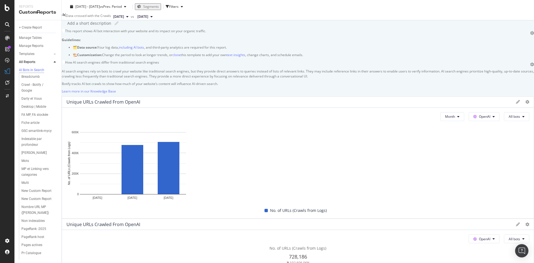
scroll to position [28, 0]
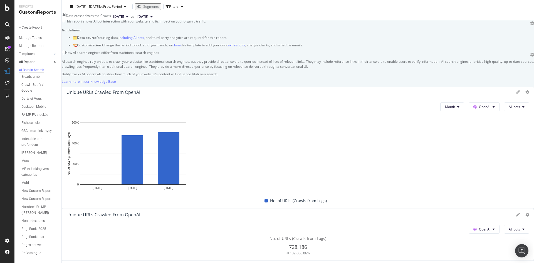
click at [525, 263] on icon at bounding box center [527, 267] width 4 height 4
drag, startPoint x: 473, startPoint y: 121, endPoint x: 486, endPoint y: 119, distance: 13.3
click at [473, 121] on span "Bar (by Value)" at bounding box center [480, 120] width 42 height 5
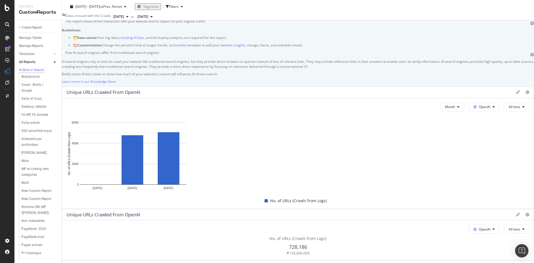
click at [423, 194] on span "Month" at bounding box center [421, 192] width 10 height 5
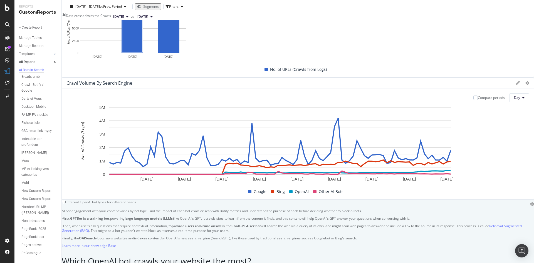
scroll to position [389, 0]
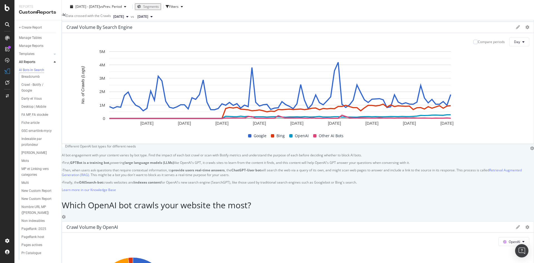
click at [508, 184] on span "Other AI Bots" at bounding box center [502, 183] width 21 height 5
drag, startPoint x: 211, startPoint y: 142, endPoint x: 208, endPoint y: 145, distance: 4.3
click at [498, 238] on button "OpenAI" at bounding box center [513, 242] width 31 height 9
click at [213, 183] on span "Other AI Bots" at bounding box center [208, 183] width 21 height 5
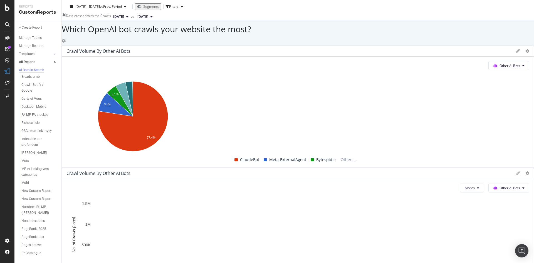
scroll to position [556, 0]
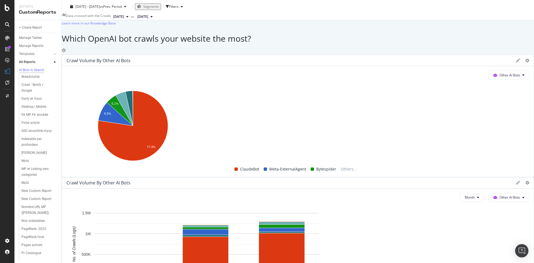
click at [490, 137] on div "Select a Segment" at bounding box center [481, 137] width 28 height 5
click at [481, 141] on span "Segments" at bounding box center [474, 138] width 16 height 5
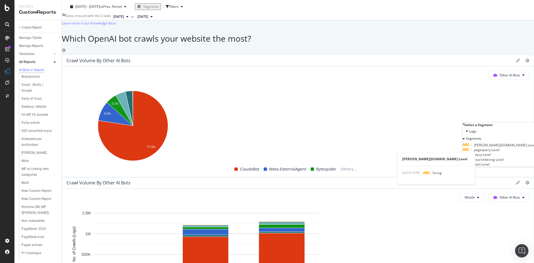
click at [494, 148] on span "[PERSON_NAME][DOMAIN_NAME] Level" at bounding box center [505, 145] width 62 height 5
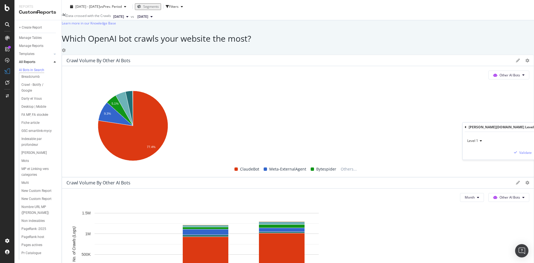
click at [477, 141] on span "Level 1" at bounding box center [472, 141] width 11 height 5
click at [478, 160] on span "Level 2" at bounding box center [475, 159] width 11 height 5
click at [519, 152] on div "Validate" at bounding box center [525, 152] width 13 height 5
click at [516, 153] on div "AI Bots in Search AI Bots in Search Darty Full [Desktop Mobile] Clone Schedule …" at bounding box center [298, 131] width 472 height 263
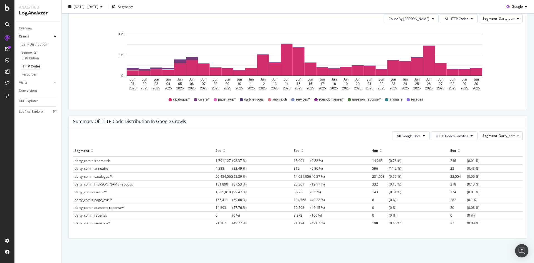
scroll to position [312, 0]
drag, startPoint x: 200, startPoint y: 177, endPoint x: 316, endPoint y: 175, distance: 115.7
click at [316, 175] on tr "darty_com = catalogue/* 20,454,560 (58.89 %) 14,021,056 (40.37 %) 231,558 (0.66…" at bounding box center [297, 176] width 449 height 8
click at [294, 177] on span "14,021,056" at bounding box center [302, 176] width 17 height 5
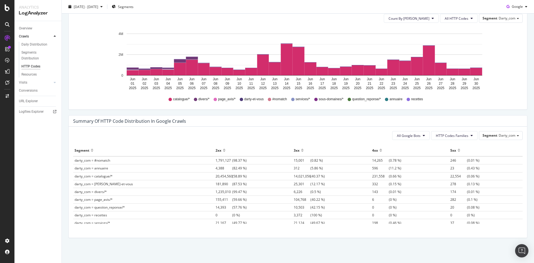
click at [372, 174] on span "231,558" at bounding box center [380, 176] width 17 height 5
click at [450, 176] on span "22,554" at bounding box center [458, 176] width 17 height 5
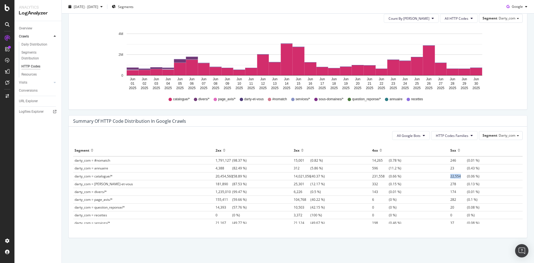
drag, startPoint x: 278, startPoint y: 177, endPoint x: 328, endPoint y: 176, distance: 49.5
click at [328, 176] on td "14,021,056 (40.37 %)" at bounding box center [331, 176] width 78 height 8
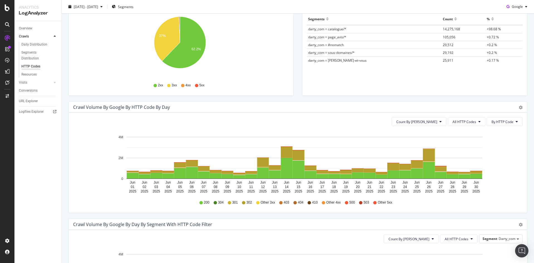
scroll to position [61, 0]
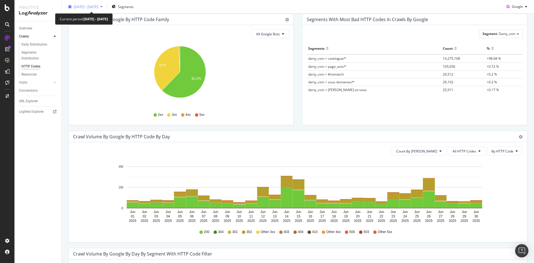
click at [103, 7] on icon "button" at bounding box center [101, 6] width 2 height 3
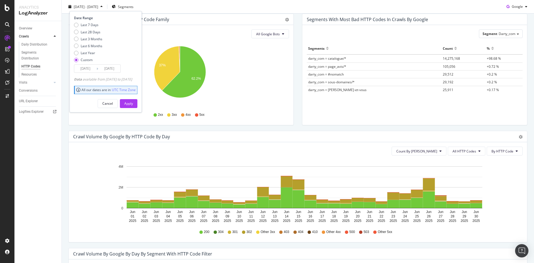
click at [87, 68] on input "2025/06/01" at bounding box center [85, 69] width 22 height 8
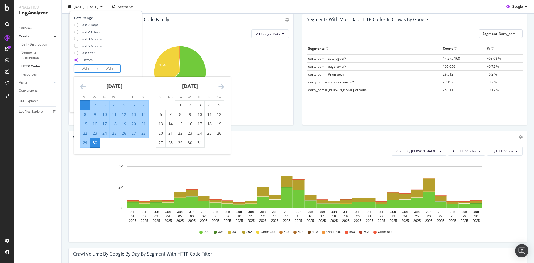
click at [223, 86] on icon "Move forward to switch to the next month." at bounding box center [221, 86] width 6 height 7
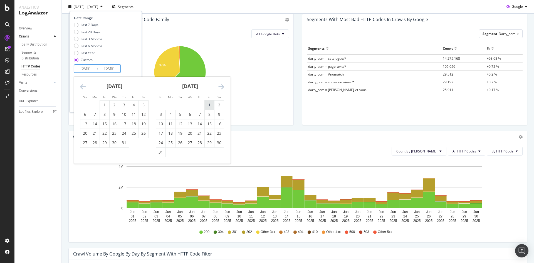
click at [209, 105] on div "1" at bounding box center [209, 105] width 9 height 6
type input "2025/08/01"
click at [161, 150] on div "31" at bounding box center [160, 153] width 9 height 6
type input "2025/08/31"
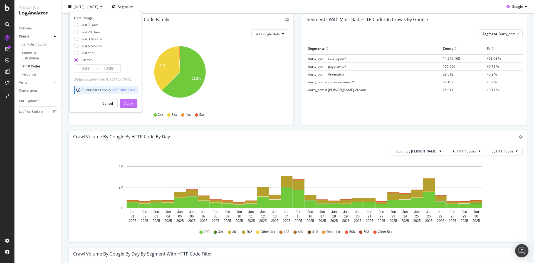
click at [133, 103] on div "Apply" at bounding box center [128, 103] width 9 height 5
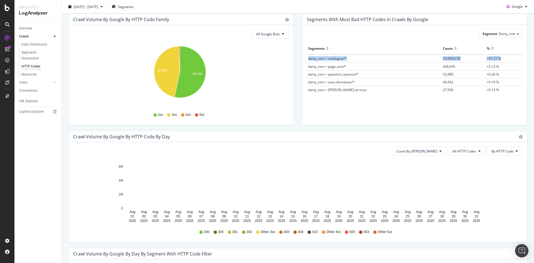
drag, startPoint x: 494, startPoint y: 59, endPoint x: 307, endPoint y: 60, distance: 187.2
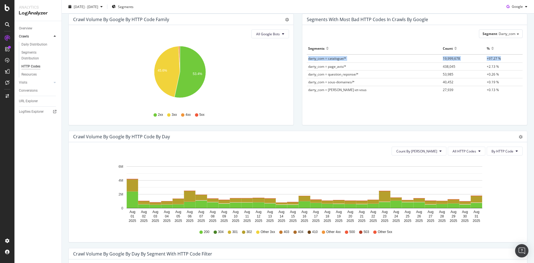
click at [307, 60] on tr "darty_com = catalogue/* 19,999,678 +97.27 %" at bounding box center [415, 59] width 216 height 8
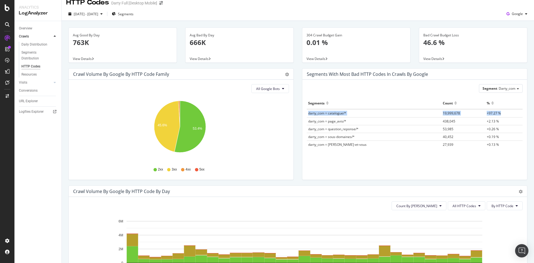
scroll to position [6, 0]
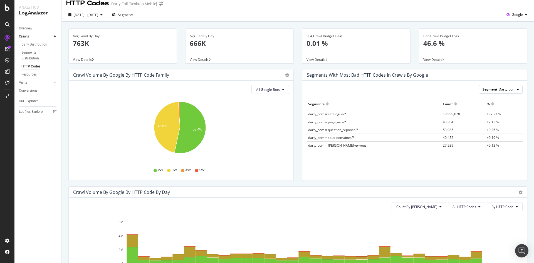
click at [505, 90] on span "Darty_com" at bounding box center [507, 89] width 17 height 5
click at [416, 89] on div "Segment Darty_com Darty_com Pagequery Mycy Searchdexing Host Advanced selector >" at bounding box center [415, 89] width 216 height 9
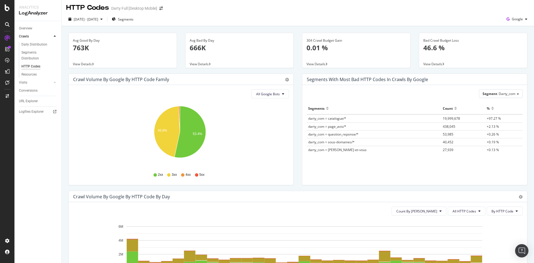
scroll to position [0, 0]
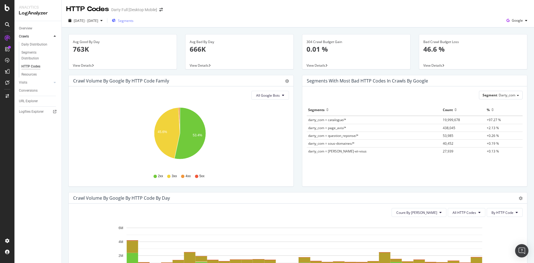
click at [134, 22] on span "Segments" at bounding box center [126, 20] width 16 height 5
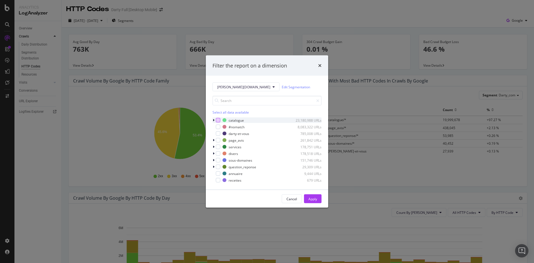
click at [217, 120] on div "modal" at bounding box center [218, 120] width 4 height 4
click at [313, 199] on div "Apply" at bounding box center [312, 199] width 9 height 5
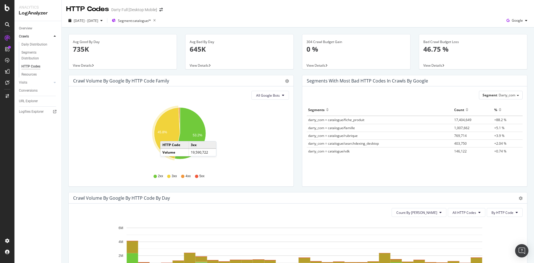
click at [166, 136] on icon "A chart." at bounding box center [167, 133] width 26 height 51
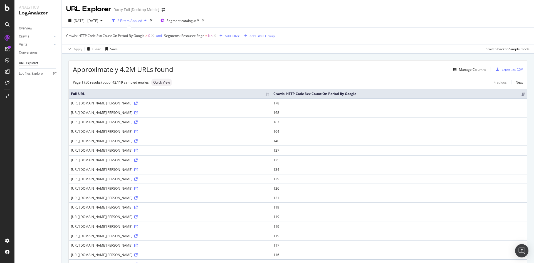
click at [123, 38] on span "Crawls: HTTP Code 3xx Count On Period By Google" at bounding box center [105, 35] width 78 height 5
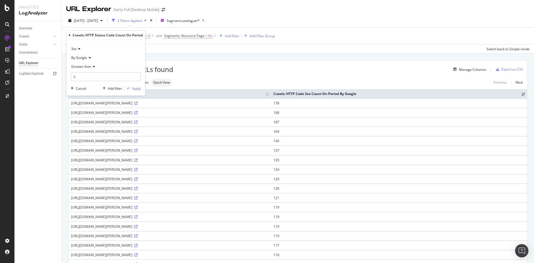
click at [80, 50] on icon at bounding box center [78, 48] width 4 height 3
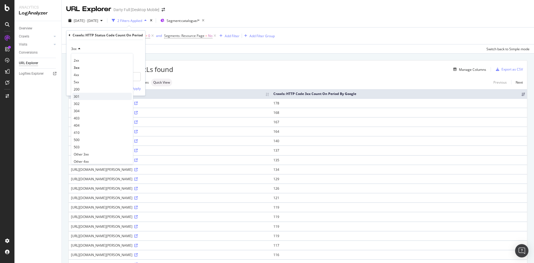
click at [81, 96] on div "301" at bounding box center [102, 96] width 60 height 7
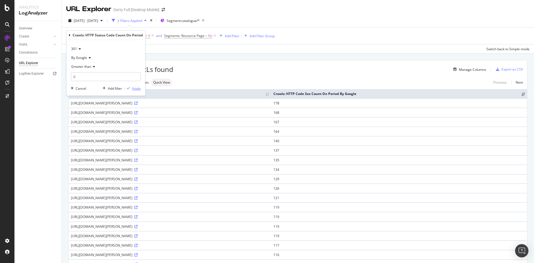
click at [137, 90] on div "Apply" at bounding box center [136, 88] width 9 height 5
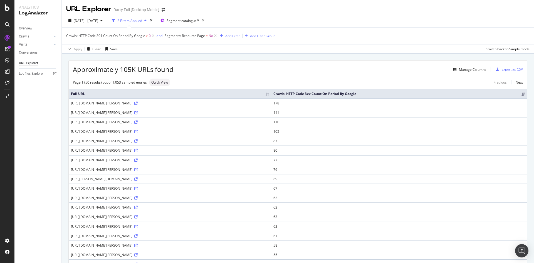
click at [137, 36] on span "Crawls: HTTP Code 301 Count On Period By Google" at bounding box center [105, 35] width 79 height 5
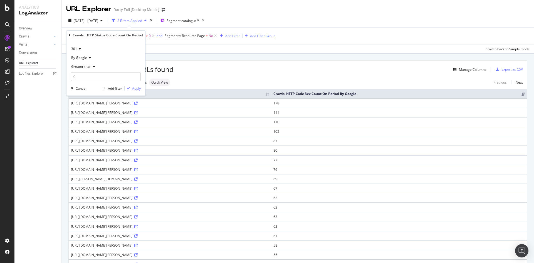
click at [68, 34] on div "Crawls: HTTP Status Code Count On Period 301 By Google Greater than 0 Cancel Ad…" at bounding box center [105, 63] width 79 height 65
click at [69, 35] on icon at bounding box center [70, 35] width 2 height 3
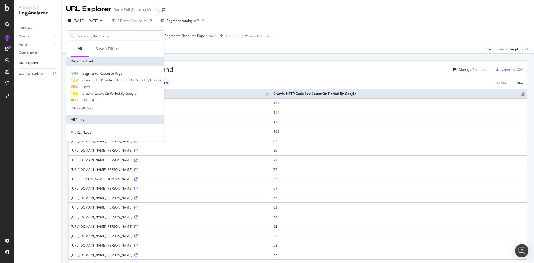
drag, startPoint x: 197, startPoint y: 52, endPoint x: 210, endPoint y: 54, distance: 13.2
click at [197, 53] on div "Apply Clear Save Switch back to Simple mode" at bounding box center [298, 48] width 472 height 9
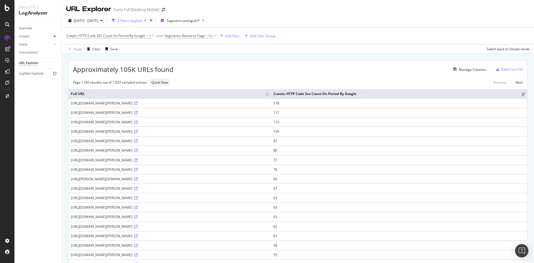
click at [55, 36] on icon at bounding box center [55, 36] width 2 height 3
click at [29, 55] on div "Segments Distribution" at bounding box center [36, 56] width 31 height 12
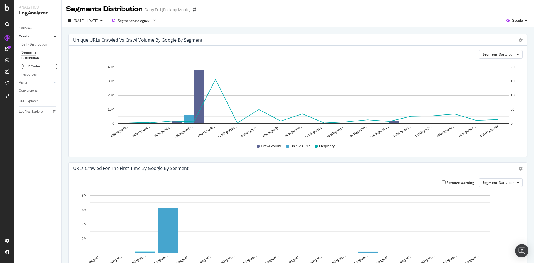
drag, startPoint x: 33, startPoint y: 65, endPoint x: 38, endPoint y: 65, distance: 4.8
click at [33, 65] on div "HTTP Codes" at bounding box center [30, 67] width 19 height 6
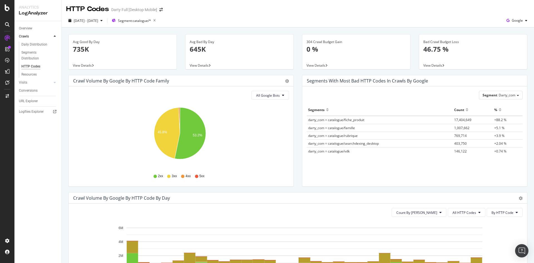
click at [202, 53] on p "645K" at bounding box center [240, 49] width 100 height 9
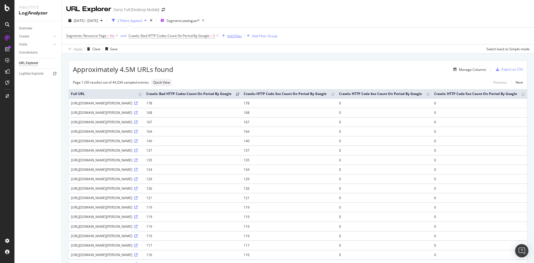
click at [229, 36] on div "Add Filter" at bounding box center [234, 36] width 15 height 5
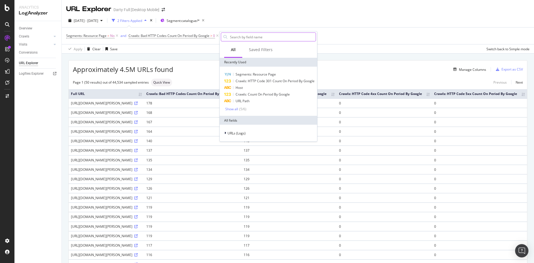
click at [244, 36] on input "text" at bounding box center [272, 37] width 86 height 8
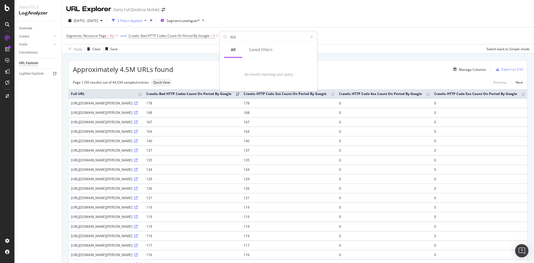
drag, startPoint x: 242, startPoint y: 38, endPoint x: 220, endPoint y: 33, distance: 22.1
click at [224, 38] on div "302" at bounding box center [268, 37] width 95 height 9
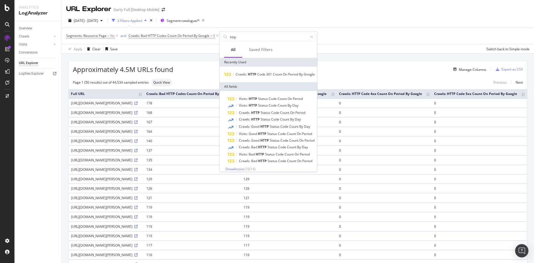
type input "http"
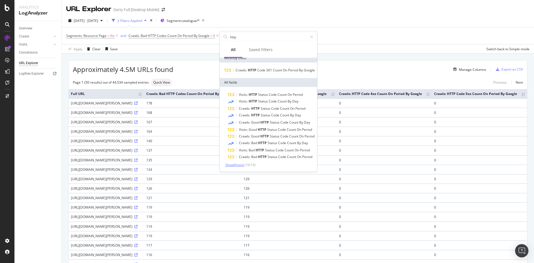
click at [234, 165] on span "Show 4 more" at bounding box center [234, 165] width 19 height 5
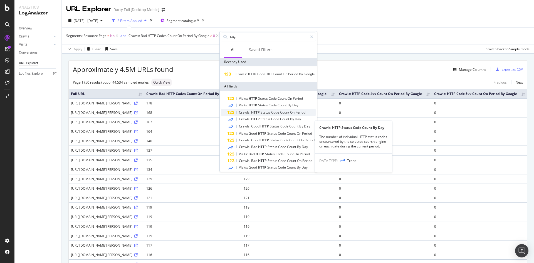
scroll to position [0, 0]
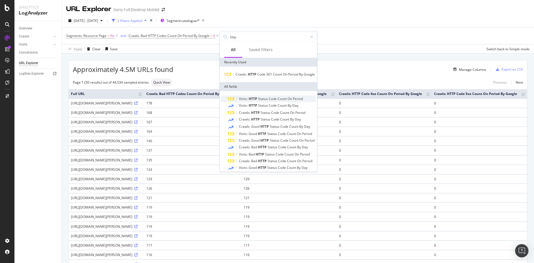
click at [297, 101] on span "Period" at bounding box center [298, 99] width 10 height 5
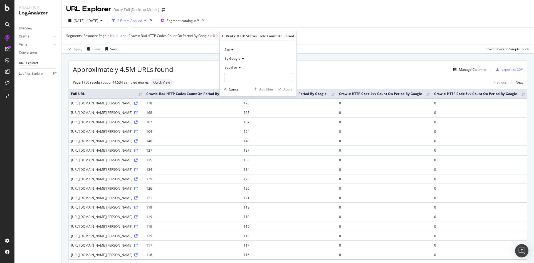
click at [239, 68] on icon at bounding box center [239, 67] width 4 height 3
click at [250, 89] on div "Not Equal to" at bounding box center [256, 86] width 60 height 7
click at [234, 51] on div "2xx" at bounding box center [258, 49] width 68 height 9
click at [232, 67] on span "3xx" at bounding box center [229, 68] width 5 height 5
click at [253, 76] on input "number" at bounding box center [258, 77] width 68 height 9
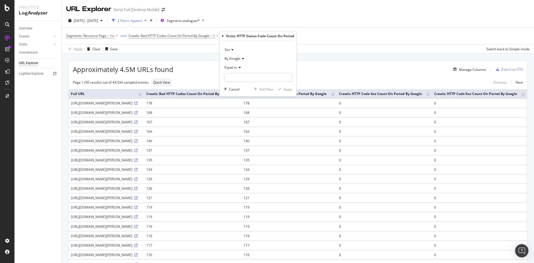
click at [240, 69] on icon at bounding box center [239, 67] width 4 height 3
click at [241, 88] on span "Not Equal to" at bounding box center [236, 86] width 19 height 5
click at [248, 79] on input "number" at bounding box center [258, 77] width 68 height 9
click at [262, 78] on input "number" at bounding box center [258, 77] width 68 height 9
type input "302"
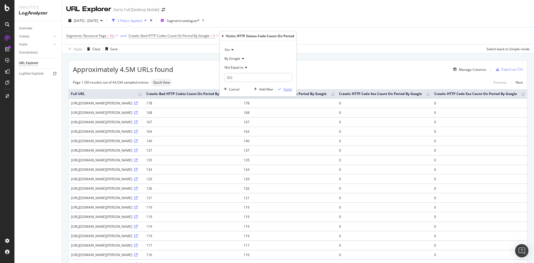
click at [287, 89] on div "Apply" at bounding box center [287, 89] width 9 height 5
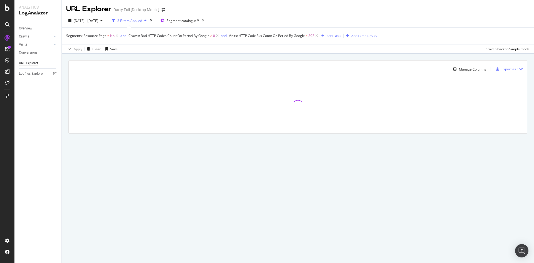
click at [249, 37] on span "Visits: HTTP Code 3xx Count On Period By Google" at bounding box center [267, 35] width 76 height 5
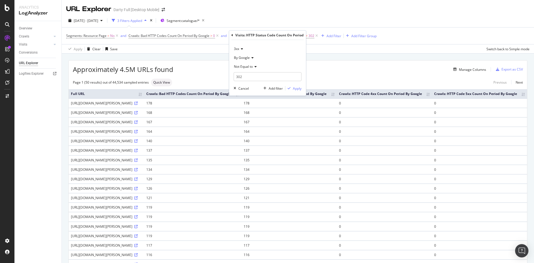
click at [231, 36] on icon at bounding box center [232, 35] width 2 height 3
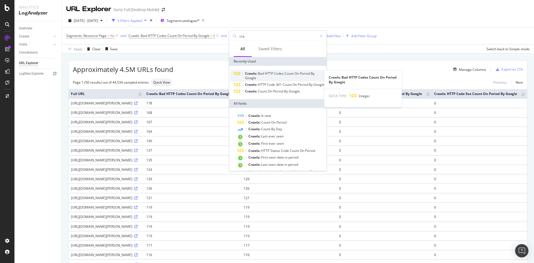
type input "cra"
click at [307, 77] on div "Crawls: Bad HTTP Codes Count On Period By Google" at bounding box center [285, 75] width 80 height 9
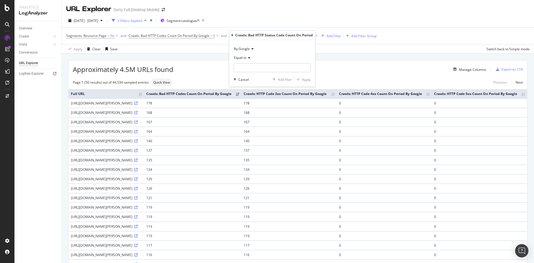
click at [250, 58] on icon at bounding box center [248, 57] width 4 height 3
click at [254, 78] on span "Not Equal to" at bounding box center [245, 76] width 19 height 5
click at [268, 66] on input "number" at bounding box center [272, 67] width 77 height 9
type input "302"
click at [307, 80] on div "Apply" at bounding box center [306, 79] width 9 height 5
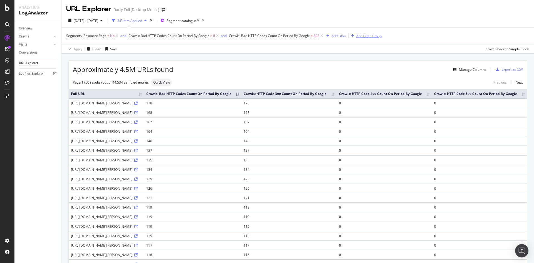
click at [367, 34] on div "Add Filter Group" at bounding box center [368, 36] width 25 height 5
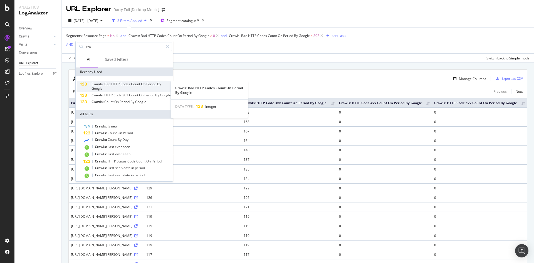
click at [139, 89] on div "Crawls: Bad HTTP Codes Count On Period By Google" at bounding box center [132, 86] width 80 height 9
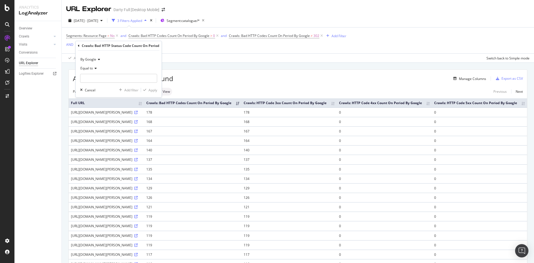
click at [99, 68] on div "Equal to" at bounding box center [118, 68] width 77 height 9
click at [106, 87] on div "Not Equal to" at bounding box center [111, 86] width 60 height 7
click at [98, 79] on input "number" at bounding box center [118, 78] width 77 height 9
type input "302"
click at [155, 90] on div "Apply" at bounding box center [153, 90] width 9 height 5
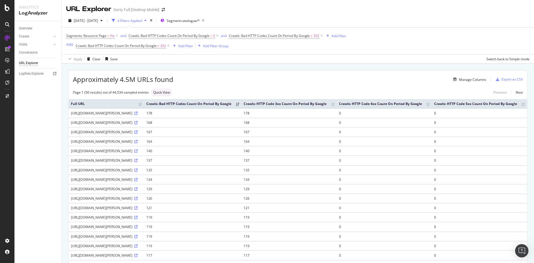
click at [321, 36] on icon at bounding box center [321, 36] width 5 height 6
click at [468, 82] on div "Manage Columns" at bounding box center [472, 79] width 27 height 5
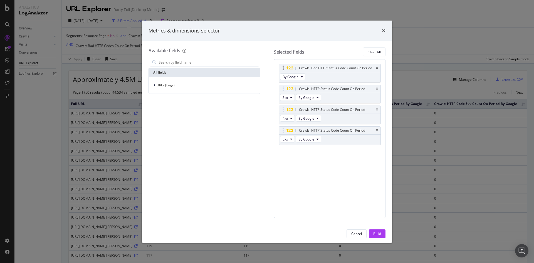
click at [376, 68] on div "Crawls: Bad HTTP Status Code Count On Period" at bounding box center [330, 68] width 102 height 8
click at [376, 88] on icon "times" at bounding box center [377, 88] width 3 height 3
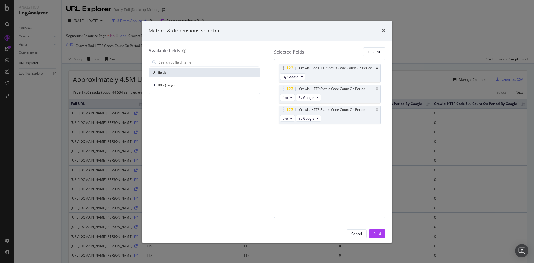
drag, startPoint x: 378, startPoint y: 89, endPoint x: 377, endPoint y: 77, distance: 11.7
click at [378, 89] on icon "times" at bounding box center [377, 88] width 3 height 3
click at [377, 68] on icon "times" at bounding box center [377, 67] width 3 height 3
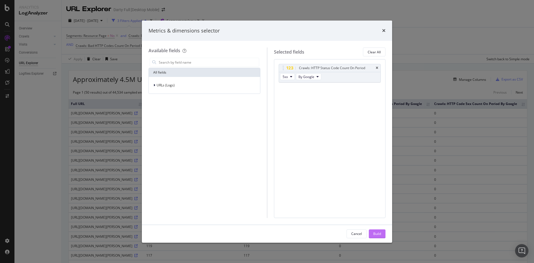
click at [378, 232] on div "Build" at bounding box center [377, 234] width 8 height 5
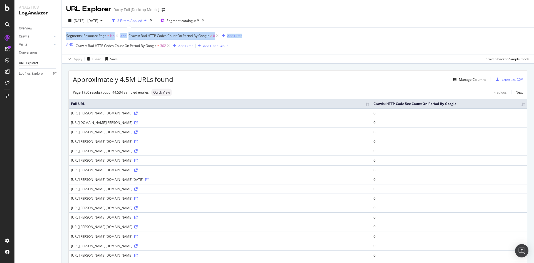
drag, startPoint x: 64, startPoint y: 34, endPoint x: 250, endPoint y: 48, distance: 186.8
click at [250, 48] on div "Segments: Resource Page = No and Crawls: Bad HTTP Codes Count On Period By Goog…" at bounding box center [298, 45] width 472 height 36
click at [463, 81] on div "Manage Columns" at bounding box center [472, 79] width 27 height 5
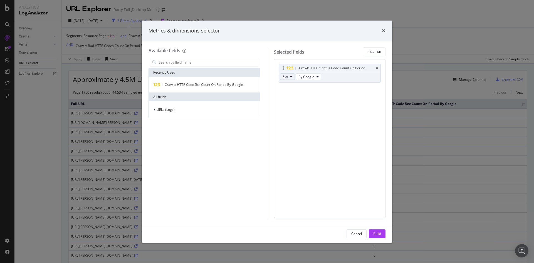
click at [291, 76] on icon "modal" at bounding box center [291, 76] width 2 height 3
click at [340, 88] on div "Crawls: HTTP Status Code Count On Period 5xx By Google You can use this field a…" at bounding box center [330, 79] width 102 height 31
click at [311, 78] on span "By Google" at bounding box center [306, 77] width 16 height 5
click at [290, 78] on icon "modal" at bounding box center [291, 76] width 2 height 3
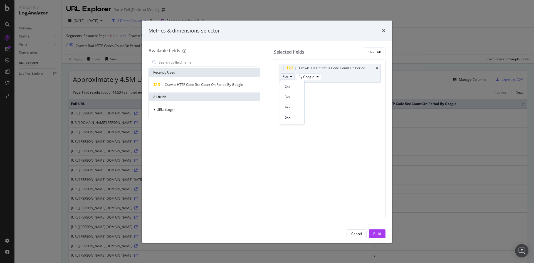
drag, startPoint x: 288, startPoint y: 98, endPoint x: 308, endPoint y: 92, distance: 20.7
click at [288, 98] on span "3xx" at bounding box center [292, 97] width 15 height 5
click at [313, 76] on span "By Google" at bounding box center [306, 77] width 16 height 5
click at [333, 97] on span "By Google Desktop" at bounding box center [322, 97] width 44 height 5
click at [381, 232] on button "Build" at bounding box center [377, 234] width 17 height 9
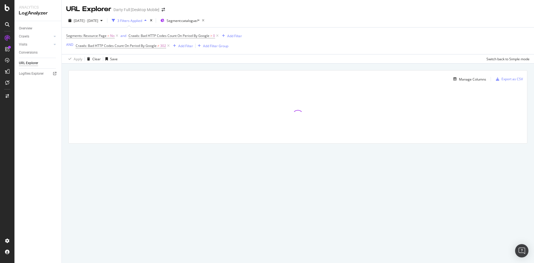
click at [167, 40] on div "Segments: Resource Page = No and Crawls: Bad HTTP Codes Count On Period By Goog…" at bounding box center [154, 41] width 176 height 18
click at [169, 47] on icon at bounding box center [168, 46] width 5 height 6
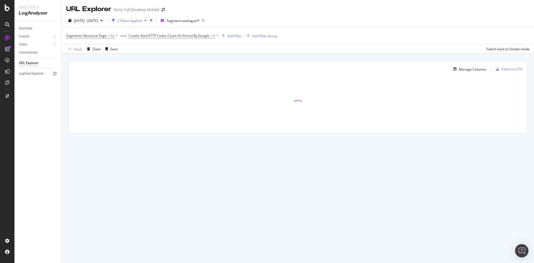
click at [318, 129] on div at bounding box center [298, 106] width 458 height 56
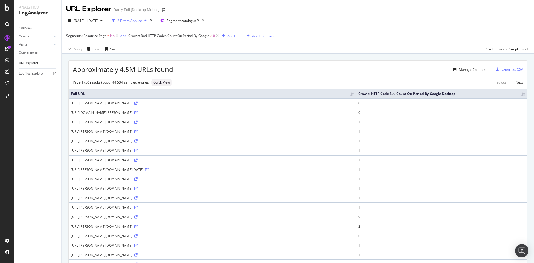
click at [184, 36] on span "Crawls: Bad HTTP Codes Count On Period By Google" at bounding box center [169, 35] width 81 height 5
click at [153, 59] on icon at bounding box center [155, 57] width 4 height 3
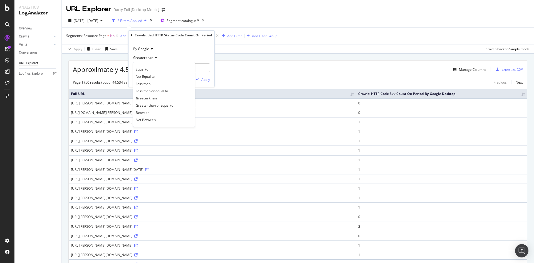
click at [153, 59] on icon at bounding box center [155, 57] width 4 height 3
click at [153, 58] on icon at bounding box center [155, 57] width 4 height 3
click at [150, 74] on div "Not Equal to" at bounding box center [164, 76] width 60 height 7
click at [152, 68] on input "0" at bounding box center [171, 67] width 77 height 9
drag, startPoint x: 152, startPoint y: 68, endPoint x: 82, endPoint y: 71, distance: 69.9
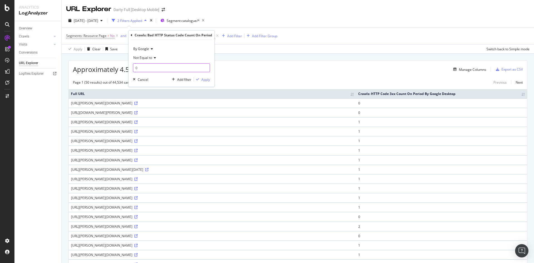
click at [82, 71] on body "Analytics LogAnalyzer Overview Crawls Daily Distribution Segments Distribution …" at bounding box center [267, 131] width 534 height 263
click at [139, 68] on input "0" at bounding box center [171, 67] width 77 height 9
type input "302"
click at [207, 78] on div "Apply" at bounding box center [205, 79] width 9 height 5
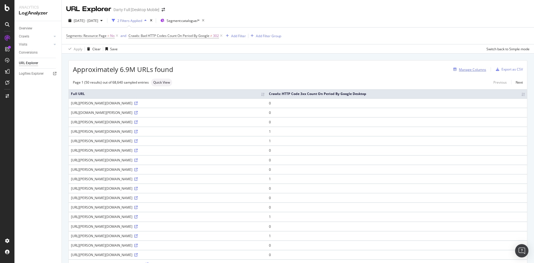
click at [465, 70] on div "Manage Columns" at bounding box center [472, 69] width 27 height 5
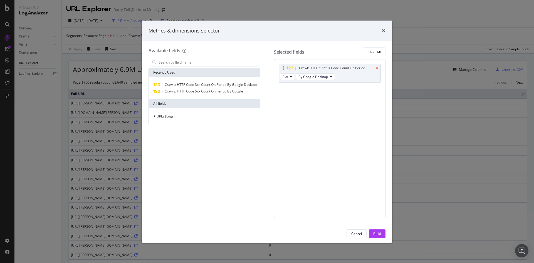
click at [377, 68] on icon "times" at bounding box center [377, 67] width 3 height 3
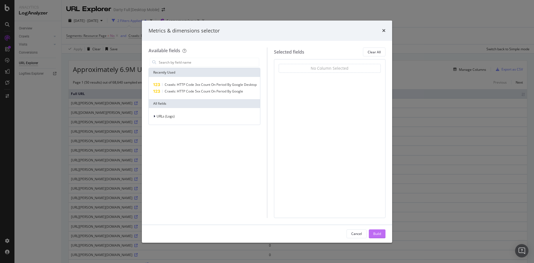
click at [375, 232] on div "Build" at bounding box center [377, 234] width 8 height 5
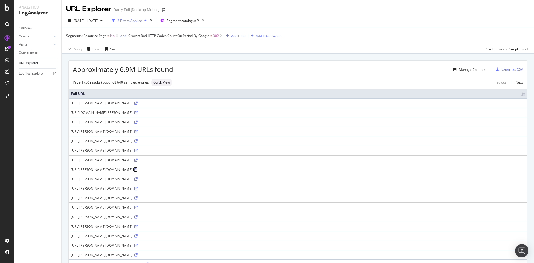
click at [138, 170] on icon at bounding box center [135, 169] width 3 height 3
click at [184, 35] on span "Crawls: Bad HTTP Codes Count On Period By Google" at bounding box center [169, 35] width 81 height 5
click at [152, 51] on div "By Google" at bounding box center [171, 49] width 77 height 9
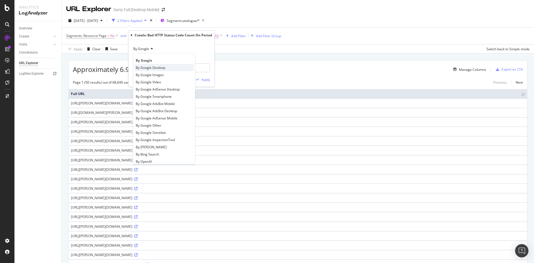
click at [154, 68] on span "By Google Desktop" at bounding box center [150, 67] width 29 height 5
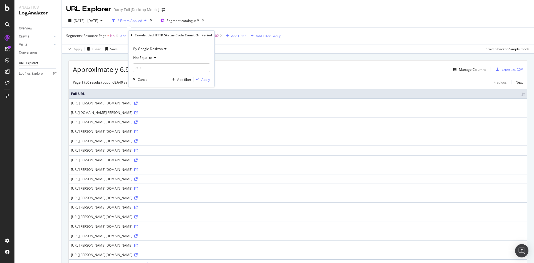
click at [163, 49] on icon at bounding box center [165, 48] width 4 height 3
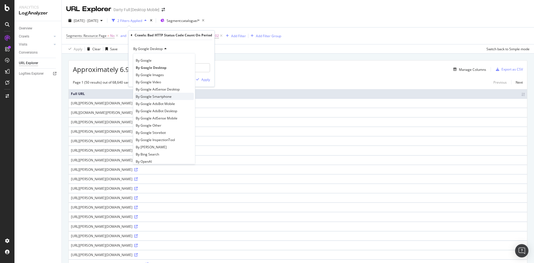
click at [177, 95] on div "By Google Smartphone" at bounding box center [164, 96] width 60 height 7
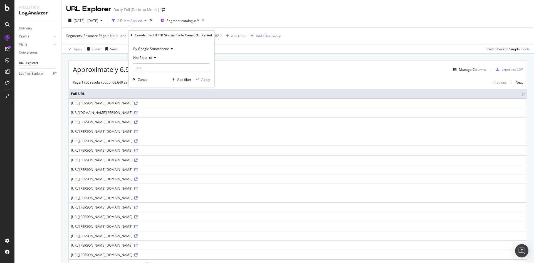
click at [150, 60] on div "Not Equal to" at bounding box center [171, 57] width 77 height 9
click at [149, 71] on div "Equal to" at bounding box center [164, 69] width 60 height 7
click at [156, 70] on input "302" at bounding box center [171, 67] width 77 height 9
click at [206, 81] on div "Apply" at bounding box center [205, 79] width 9 height 5
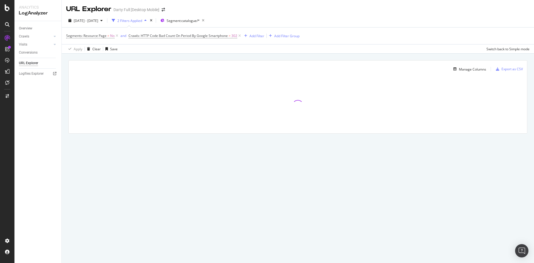
drag, startPoint x: 26, startPoint y: 28, endPoint x: 24, endPoint y: 20, distance: 8.7
click at [24, 20] on div "Analytics LogAnalyzer" at bounding box center [37, 10] width 47 height 21
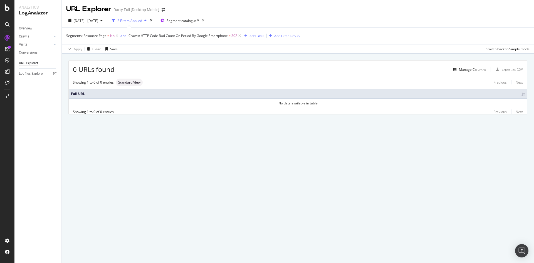
click at [186, 36] on span "Crawls: HTTP Code Bad Count On Period By Google Smartphone" at bounding box center [178, 35] width 99 height 5
click at [224, 52] on div "Apply Clear Save Switch back to Simple mode" at bounding box center [298, 48] width 472 height 9
click at [177, 37] on span "Crawls: HTTP Code Bad Count On Period By Google Smartphone" at bounding box center [178, 35] width 99 height 5
click at [171, 49] on icon at bounding box center [171, 48] width 4 height 3
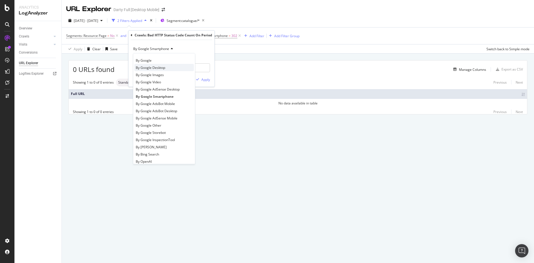
click at [157, 68] on span "By Google Desktop" at bounding box center [150, 67] width 29 height 5
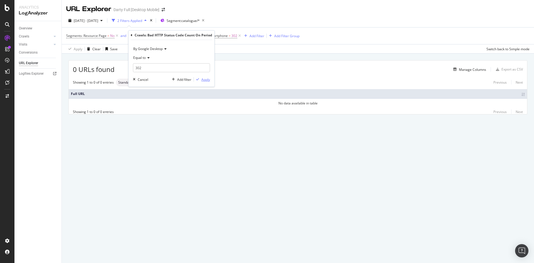
click at [203, 80] on div "Apply" at bounding box center [205, 79] width 9 height 5
click at [234, 35] on icon at bounding box center [233, 36] width 5 height 6
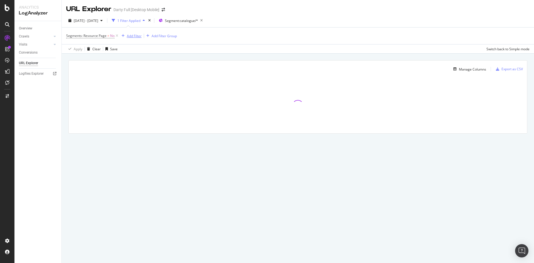
click at [137, 36] on div "Add Filter" at bounding box center [134, 36] width 15 height 5
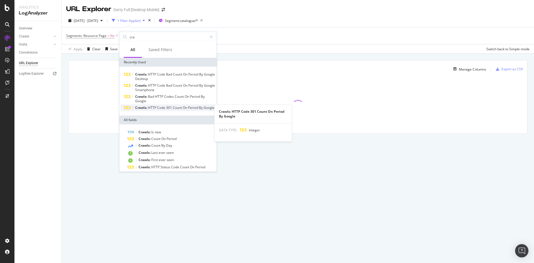
click at [179, 108] on span "Count" at bounding box center [178, 107] width 10 height 5
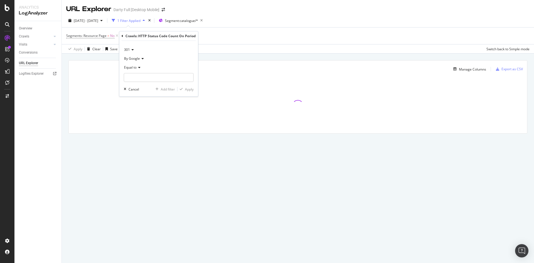
click at [138, 69] on icon at bounding box center [139, 67] width 4 height 3
click at [138, 77] on span "Equal to" at bounding box center [134, 79] width 14 height 5
click at [141, 76] on input "number" at bounding box center [159, 77] width 70 height 9
click at [139, 66] on icon at bounding box center [139, 67] width 4 height 3
click at [135, 78] on span "Equal to" at bounding box center [134, 79] width 14 height 5
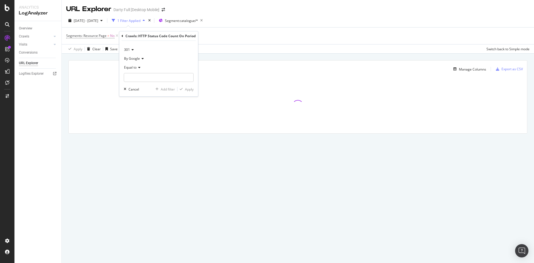
click at [145, 82] on div "301 By Google Equal to Cancel Add filter Apply" at bounding box center [158, 69] width 79 height 56
click at [148, 76] on input "number" at bounding box center [159, 77] width 70 height 9
click at [142, 77] on input "number" at bounding box center [159, 77] width 70 height 9
type input "301"
click at [191, 88] on div "Apply" at bounding box center [189, 89] width 9 height 5
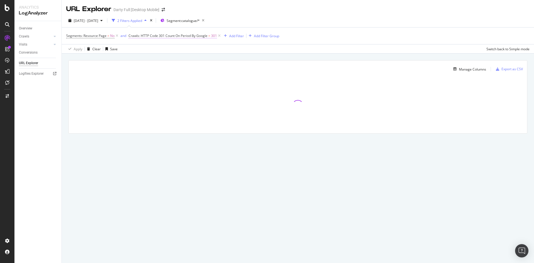
click at [157, 37] on span "Crawls: HTTP Code 301 Count On Period By Google" at bounding box center [168, 35] width 79 height 5
click at [150, 66] on div "Equal to" at bounding box center [168, 66] width 70 height 9
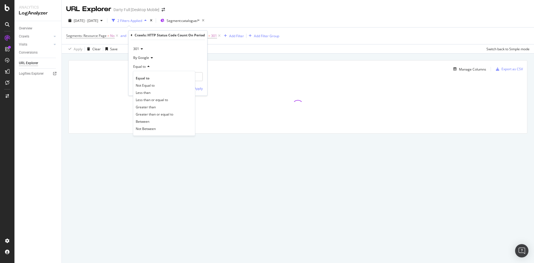
click at [157, 105] on div "Greater than" at bounding box center [164, 106] width 60 height 7
click at [145, 75] on input "301" at bounding box center [168, 76] width 70 height 9
drag, startPoint x: 147, startPoint y: 79, endPoint x: 120, endPoint y: 77, distance: 26.8
click at [120, 77] on body "Analytics LogAnalyzer Overview Crawls Daily Distribution Segments Distribution …" at bounding box center [267, 131] width 534 height 263
type input "3"
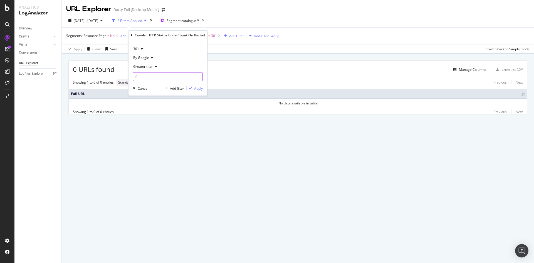
type input "0"
click at [192, 89] on div "button" at bounding box center [191, 88] width 8 height 3
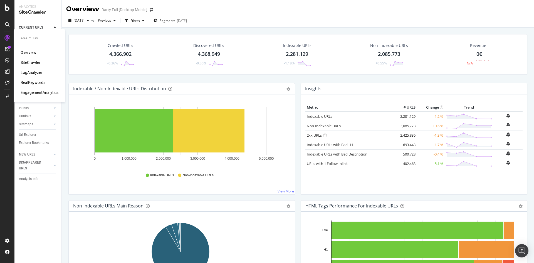
click at [31, 72] on div "LogAnalyzer" at bounding box center [32, 73] width 22 height 6
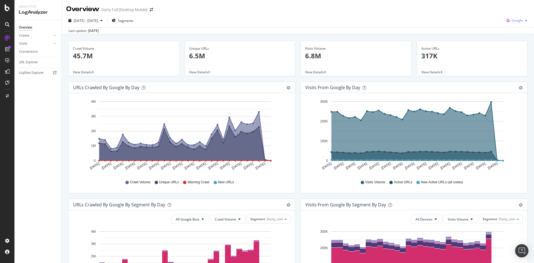
click at [521, 24] on div "Google" at bounding box center [516, 20] width 25 height 8
click at [510, 53] on span "OpenAI" at bounding box center [516, 52] width 21 height 5
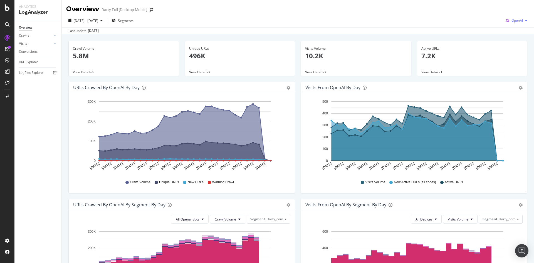
click at [523, 20] on div "button" at bounding box center [526, 20] width 7 height 3
drag, startPoint x: 520, startPoint y: 61, endPoint x: 531, endPoint y: 42, distance: 21.6
click at [520, 61] on span "Other AI Bots" at bounding box center [516, 62] width 21 height 5
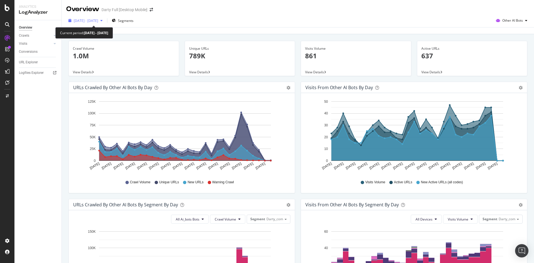
click at [98, 20] on span "[DATE] - [DATE]" at bounding box center [86, 20] width 24 height 5
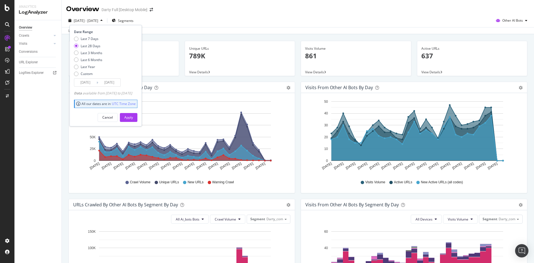
click at [88, 82] on input "[DATE]" at bounding box center [85, 83] width 22 height 8
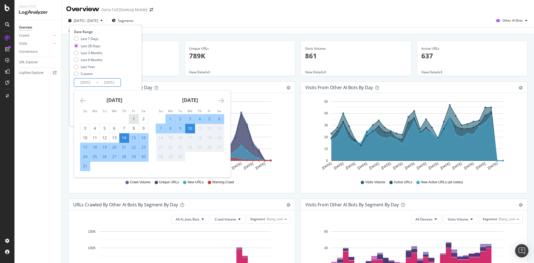
click at [132, 119] on div "1" at bounding box center [133, 119] width 9 height 6
type input "[DATE]"
click at [86, 167] on div "31" at bounding box center [84, 167] width 9 height 6
type input "[DATE]"
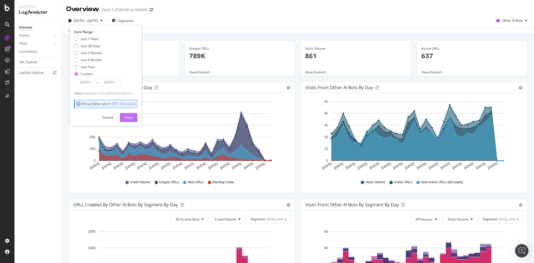
click at [133, 118] on div "Apply" at bounding box center [128, 117] width 9 height 5
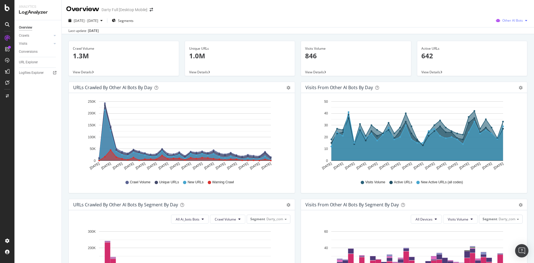
click at [523, 20] on div "button" at bounding box center [526, 20] width 7 height 3
drag, startPoint x: 520, startPoint y: 53, endPoint x: 333, endPoint y: 29, distance: 188.8
click at [520, 53] on span "OpenAI" at bounding box center [514, 52] width 22 height 5
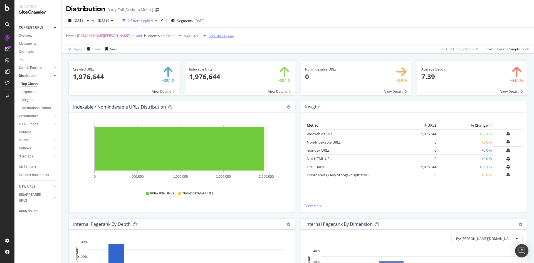
click at [209, 36] on div "Add Filter Group" at bounding box center [221, 36] width 25 height 5
click at [209, 35] on div "Add Filter Group" at bounding box center [221, 36] width 25 height 5
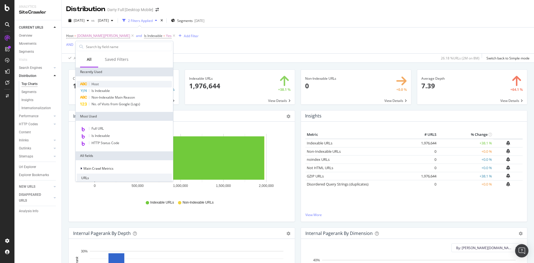
click at [103, 85] on div "Host" at bounding box center [124, 84] width 95 height 7
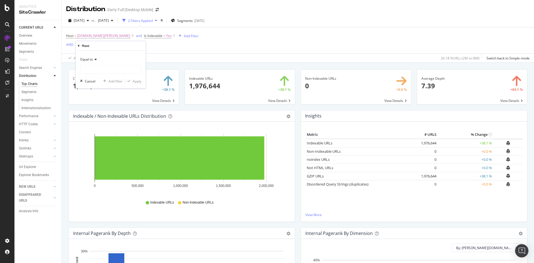
click at [95, 61] on icon at bounding box center [95, 59] width 4 height 3
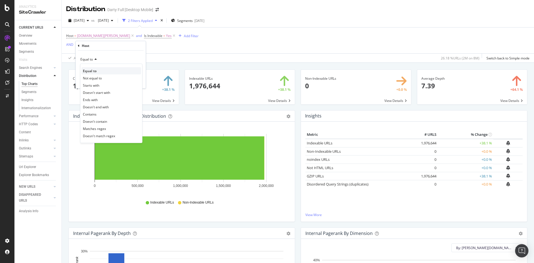
click at [98, 72] on div "Equal to" at bounding box center [111, 70] width 60 height 7
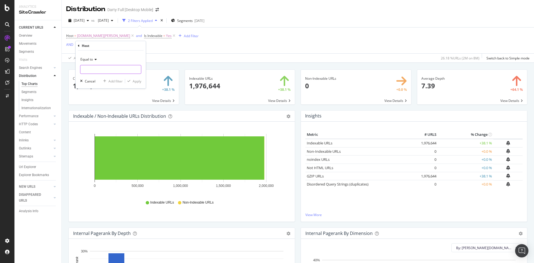
click at [105, 69] on input "text" at bounding box center [110, 69] width 61 height 9
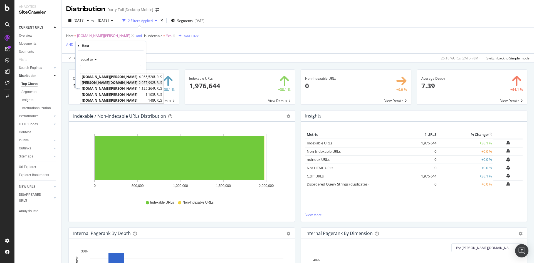
click at [106, 82] on span "[PERSON_NAME][DOMAIN_NAME]" at bounding box center [110, 82] width 56 height 5
type input "[PERSON_NAME][DOMAIN_NAME]"
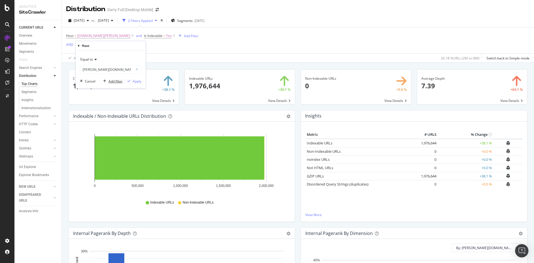
click at [116, 81] on div "Add filter" at bounding box center [115, 81] width 14 height 5
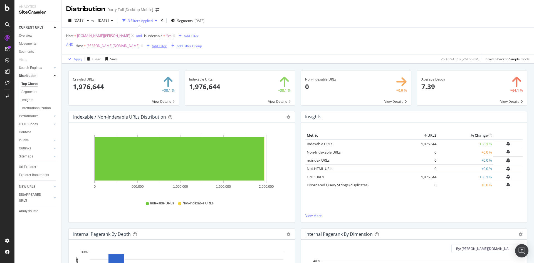
click at [152, 46] on div "Add Filter" at bounding box center [159, 46] width 15 height 5
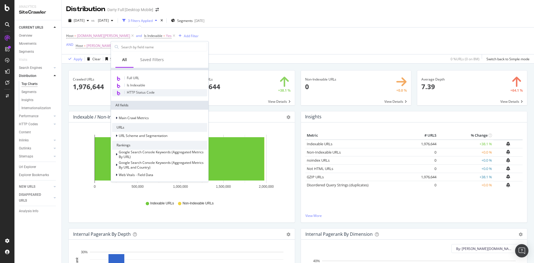
scroll to position [83, 0]
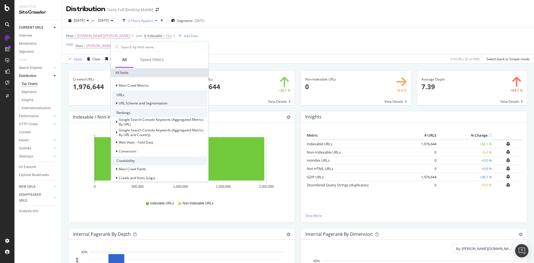
click at [147, 105] on span "URL Scheme and Segmentation" at bounding box center [143, 103] width 49 height 5
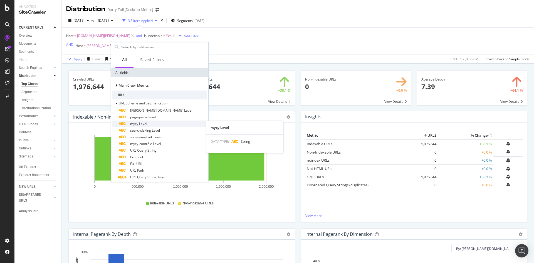
scroll to position [111, 0]
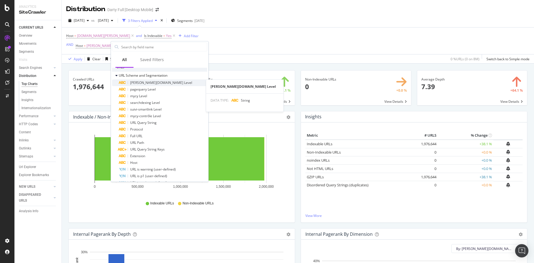
click at [159, 84] on div "[PERSON_NAME][DOMAIN_NAME] Level" at bounding box center [163, 83] width 88 height 7
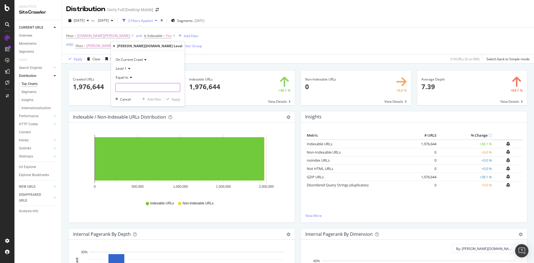
click at [142, 87] on input "text" at bounding box center [148, 87] width 64 height 9
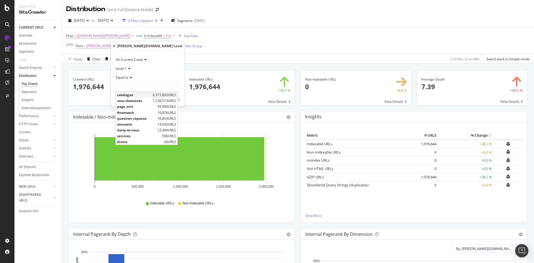
click at [169, 95] on span "6,315,820 URLS" at bounding box center [164, 95] width 23 height 5
type input "catalogue"
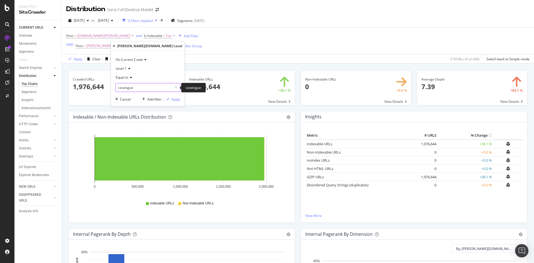
click at [145, 89] on input "catalogue" at bounding box center [144, 87] width 56 height 9
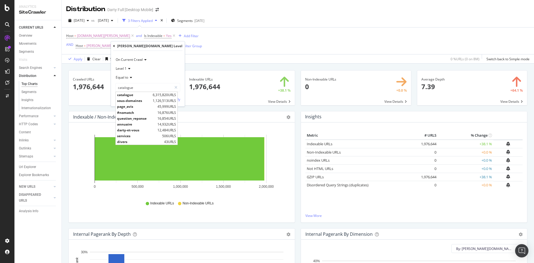
click at [125, 69] on span "Level 1" at bounding box center [121, 68] width 11 height 5
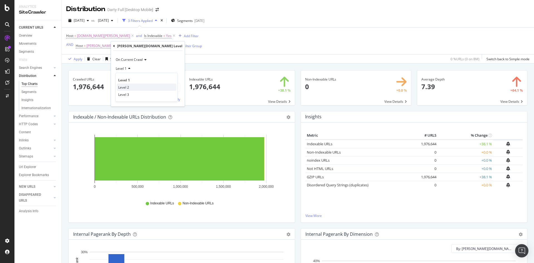
click at [127, 86] on span "Level 2" at bounding box center [123, 87] width 11 height 5
click at [151, 87] on input "catalogue" at bounding box center [144, 87] width 56 height 9
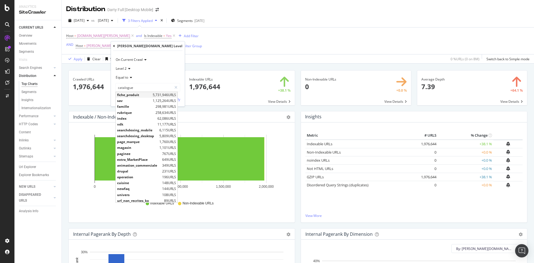
click at [153, 95] on span "5,731,946 URLS" at bounding box center [164, 95] width 23 height 5
type input "fiche_produit"
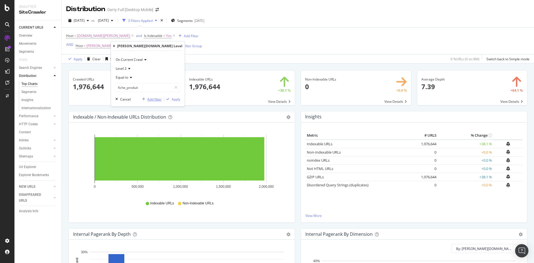
click at [152, 100] on div "Add filter" at bounding box center [154, 99] width 14 height 5
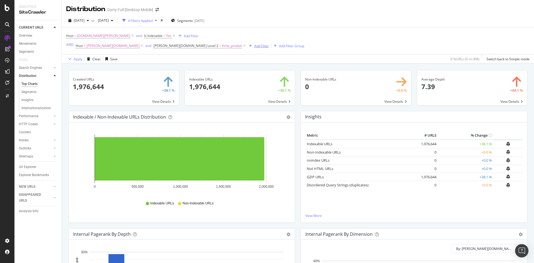
click at [254, 48] on div "Add Filter" at bounding box center [261, 46] width 15 height 5
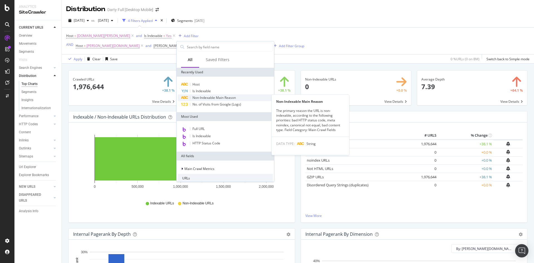
click at [215, 98] on span "Non-Indexable Main Reason" at bounding box center [213, 97] width 43 height 5
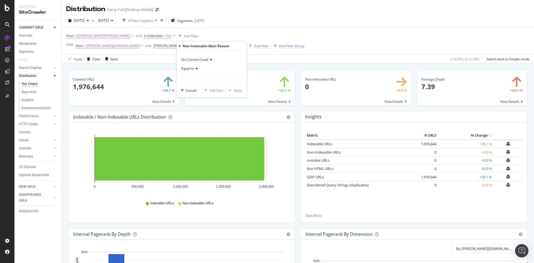
click at [197, 68] on icon at bounding box center [196, 68] width 4 height 3
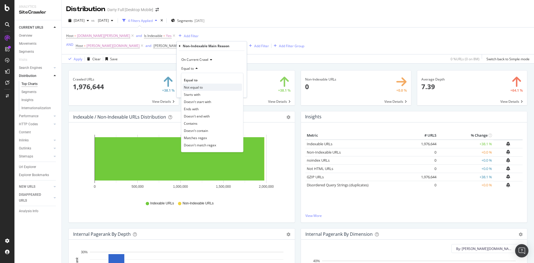
click at [205, 88] on div "Not equal to" at bounding box center [212, 87] width 60 height 7
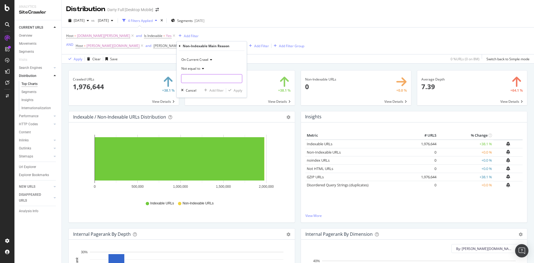
click at [205, 76] on input "text" at bounding box center [211, 78] width 61 height 9
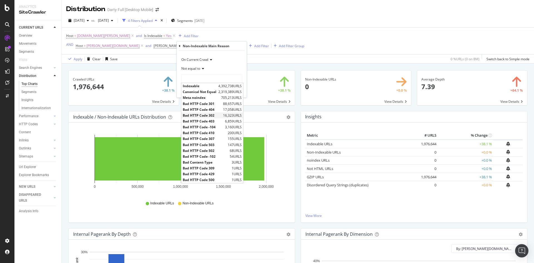
click at [220, 115] on span "Bad HTTP Code 302" at bounding box center [202, 115] width 39 height 5
type input "Bad HTTP Code 302"
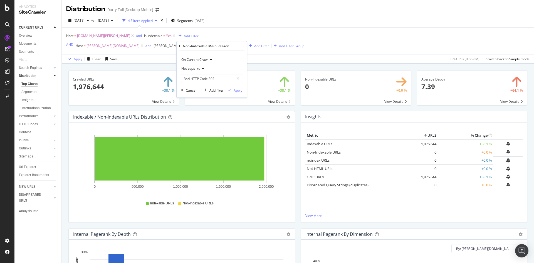
click at [238, 91] on div "Apply" at bounding box center [238, 90] width 9 height 5
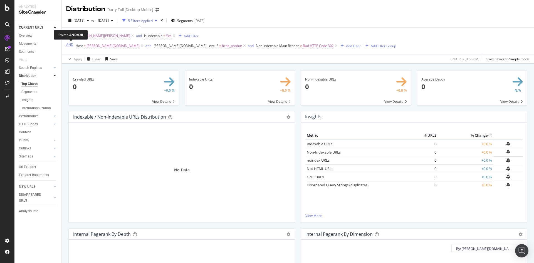
click at [72, 46] on div "AND" at bounding box center [69, 44] width 7 height 5
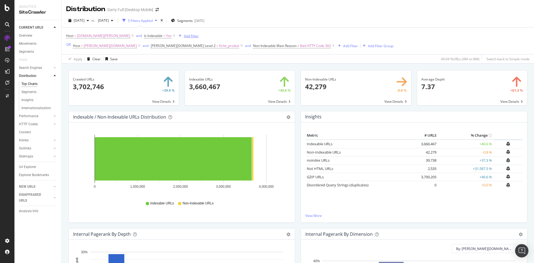
click at [184, 36] on div "Add Filter" at bounding box center [191, 36] width 15 height 5
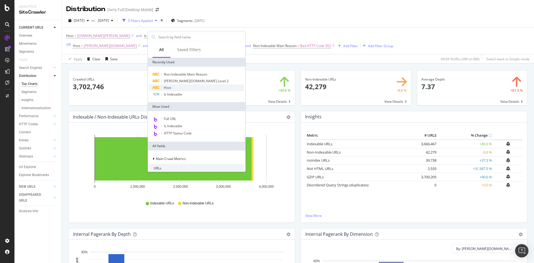
click at [169, 87] on span "Host" at bounding box center [167, 87] width 7 height 5
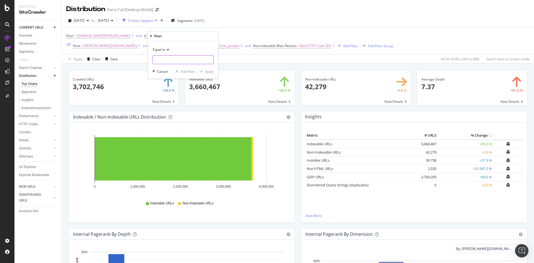
click at [164, 61] on input "text" at bounding box center [183, 59] width 61 height 9
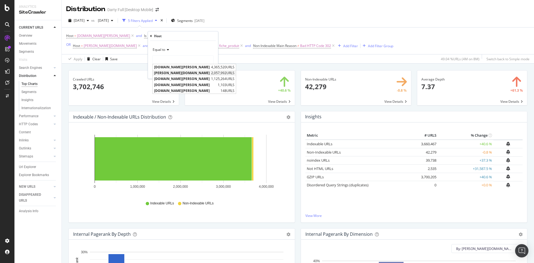
click at [169, 75] on span "[PERSON_NAME][DOMAIN_NAME]" at bounding box center [182, 73] width 56 height 5
type input "[PERSON_NAME][DOMAIN_NAME]"
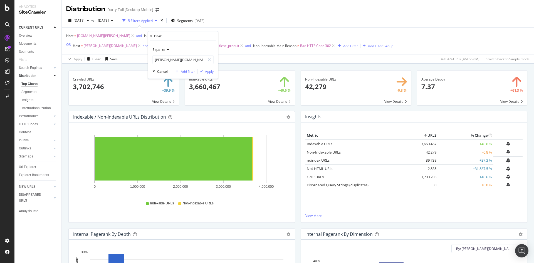
click at [185, 72] on div "Add filter" at bounding box center [188, 71] width 14 height 5
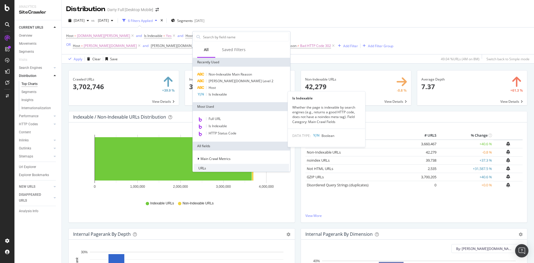
click at [219, 96] on span "Is Indexable" at bounding box center [218, 94] width 18 height 5
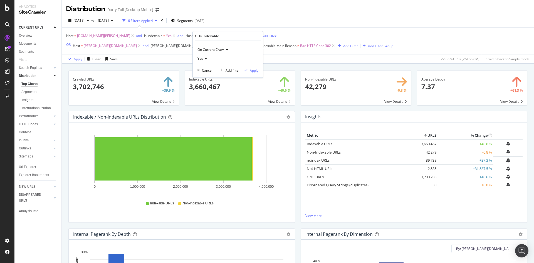
click at [202, 69] on div "Cancel" at bounding box center [207, 70] width 11 height 5
click at [228, 36] on div "Host = [DOMAIN_NAME][PERSON_NAME] and Is Indexable = Yes and Host = [PERSON_NAM…" at bounding box center [229, 41] width 327 height 18
click at [196, 36] on span "[PERSON_NAME][DOMAIN_NAME]" at bounding box center [222, 36] width 53 height 8
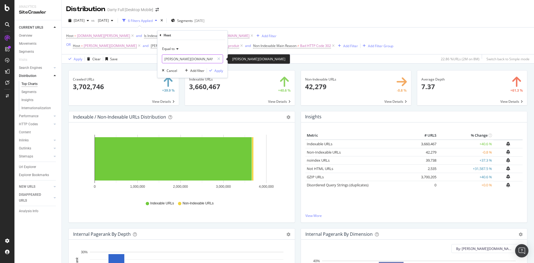
click at [184, 58] on input "[PERSON_NAME][DOMAIN_NAME]" at bounding box center [188, 59] width 53 height 9
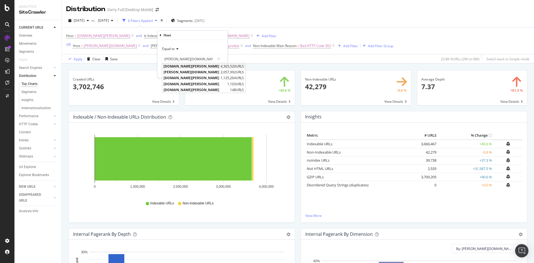
click at [185, 66] on span "[DOMAIN_NAME][PERSON_NAME]" at bounding box center [192, 66] width 56 height 5
type input "[DOMAIN_NAME][PERSON_NAME]"
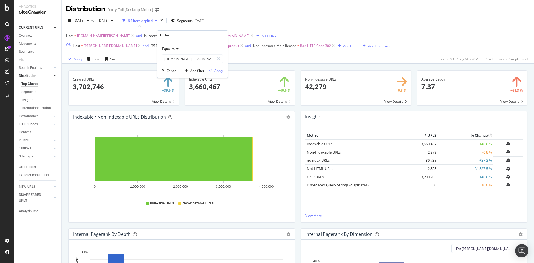
click at [215, 69] on div "Apply" at bounding box center [218, 70] width 9 height 5
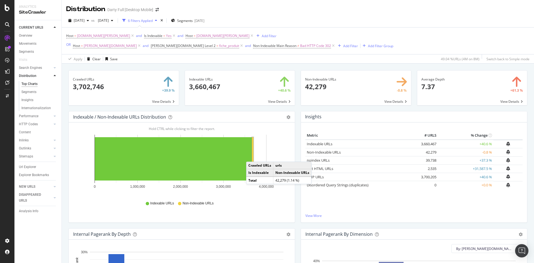
click at [252, 156] on rect "A chart." at bounding box center [253, 159] width 2 height 44
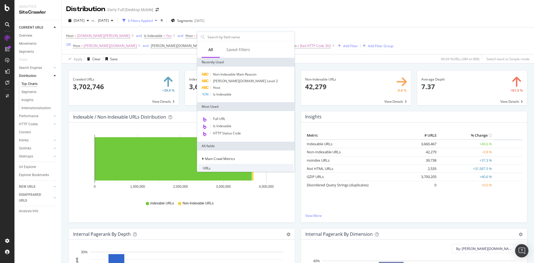
click at [369, 34] on div "Host = [DOMAIN_NAME][PERSON_NAME] and Is Indexable = Yes and Host = [DOMAIN_NAM…" at bounding box center [297, 41] width 463 height 27
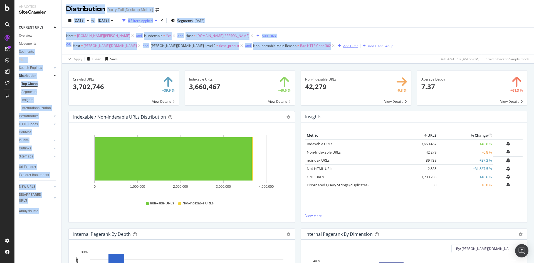
drag, startPoint x: 61, startPoint y: 45, endPoint x: 266, endPoint y: 44, distance: 204.4
click at [266, 44] on div "Analytics SiteCrawler CURRENT URLS Overview Movements Segments Visits Search En…" at bounding box center [274, 131] width 520 height 263
click at [295, 12] on div "Distribution [PERSON_NAME] Full [Desktop Mobile]" at bounding box center [298, 7] width 472 height 14
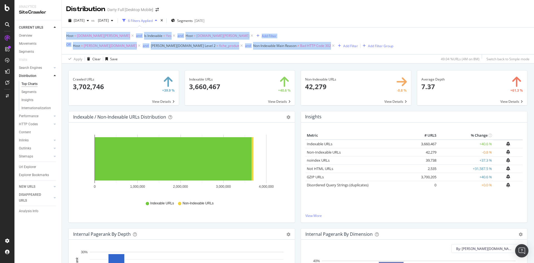
drag, startPoint x: 63, startPoint y: 36, endPoint x: 226, endPoint y: 48, distance: 163.4
click at [264, 48] on div "Host = [DOMAIN_NAME][PERSON_NAME] and Is Indexable = Yes and Host = [DOMAIN_NAM…" at bounding box center [298, 45] width 472 height 36
copy div "Host = [DOMAIN_NAME][PERSON_NAME] and Is Indexable = Yes and Host = [DOMAIN_NAM…"
click at [68, 45] on div "OR" at bounding box center [68, 44] width 4 height 5
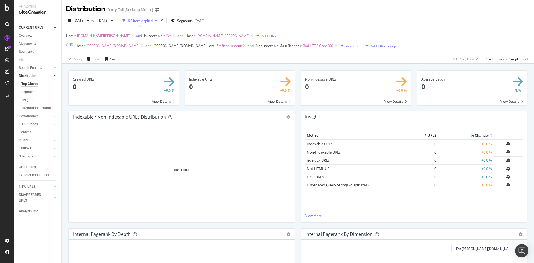
click at [217, 55] on div "Apply Clear Save 0 % URLs ( 0 on 8M ) Switch back to Simple mode" at bounding box center [298, 58] width 472 height 9
click at [256, 47] on span "Non-Indexable Main Reason" at bounding box center [277, 45] width 43 height 5
click at [209, 70] on span "Not equal to" at bounding box center [200, 67] width 19 height 5
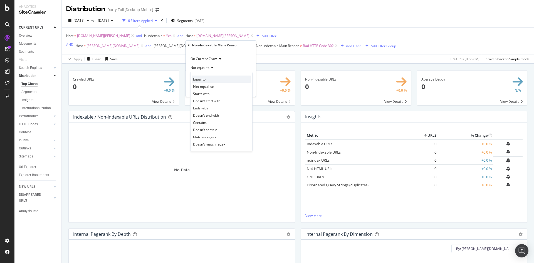
click at [209, 79] on div "Equal to" at bounding box center [222, 79] width 60 height 7
click at [248, 91] on div "Apply" at bounding box center [247, 89] width 9 height 5
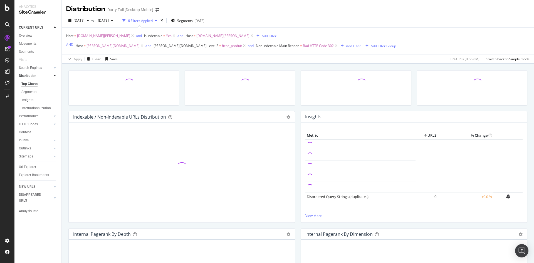
click at [196, 37] on span "[DOMAIN_NAME][PERSON_NAME]" at bounding box center [222, 36] width 53 height 8
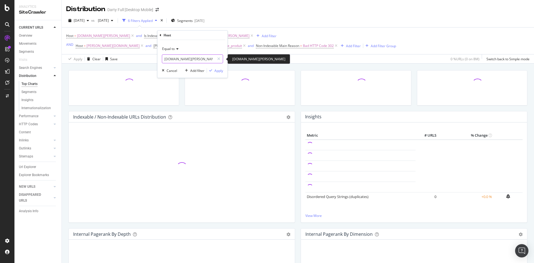
click at [174, 59] on input "[DOMAIN_NAME][PERSON_NAME]" at bounding box center [188, 59] width 53 height 9
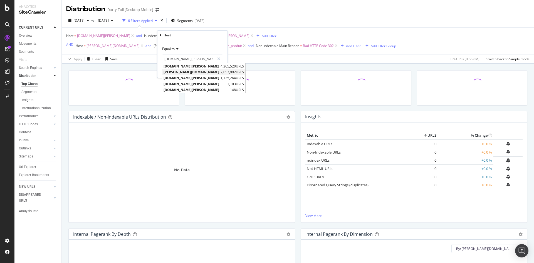
click at [177, 71] on span "[PERSON_NAME][DOMAIN_NAME]" at bounding box center [192, 72] width 56 height 5
type input "[PERSON_NAME][DOMAIN_NAME]"
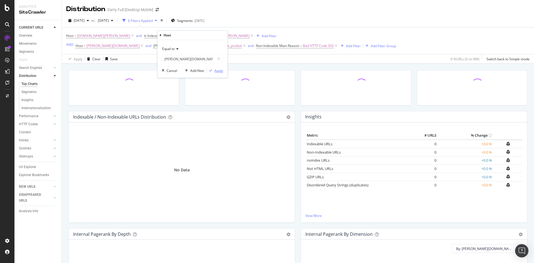
drag, startPoint x: 213, startPoint y: 70, endPoint x: 223, endPoint y: 38, distance: 33.8
click at [213, 70] on div "button" at bounding box center [211, 70] width 8 height 3
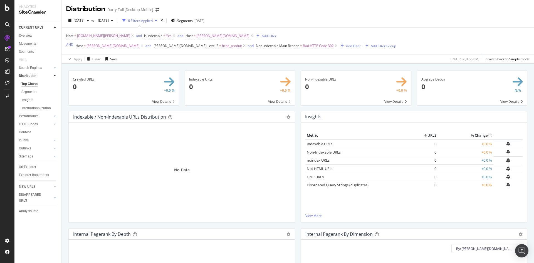
drag, startPoint x: 189, startPoint y: 36, endPoint x: 195, endPoint y: 34, distance: 7.0
click at [250, 36] on icon at bounding box center [252, 36] width 5 height 6
click at [219, 47] on span "=" at bounding box center [220, 45] width 2 height 5
click at [251, 27] on div "[DATE] vs [DATE] 5 Filters Applied Segments [DATE]" at bounding box center [298, 21] width 472 height 11
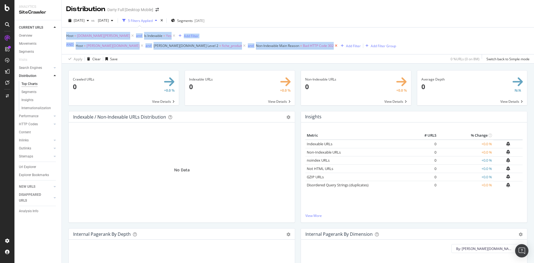
drag, startPoint x: 65, startPoint y: 36, endPoint x: 264, endPoint y: 46, distance: 199.7
click at [264, 46] on div "Host = [DOMAIN_NAME][PERSON_NAME] and Is Indexable = Yes Add Filter AND Host = …" at bounding box center [298, 45] width 472 height 36
click at [154, 46] on span "[PERSON_NAME][DOMAIN_NAME] Level 2" at bounding box center [186, 45] width 65 height 5
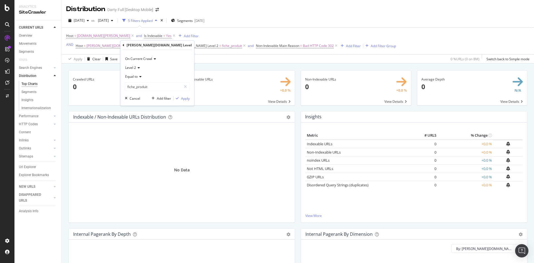
click at [123, 46] on icon at bounding box center [124, 45] width 2 height 3
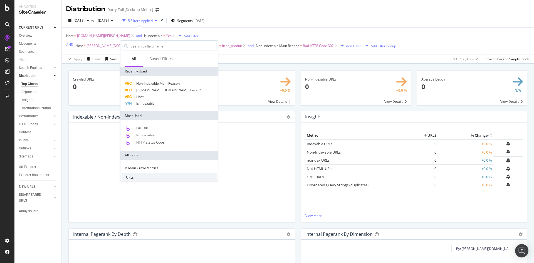
click at [237, 57] on div "Apply Clear Save 0 % URLs ( 0 on 8M ) Switch back to Simple mode" at bounding box center [298, 58] width 472 height 9
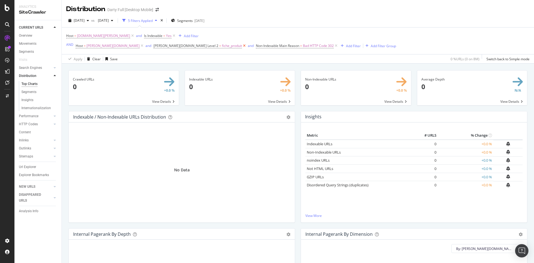
click at [242, 46] on icon at bounding box center [244, 46] width 5 height 6
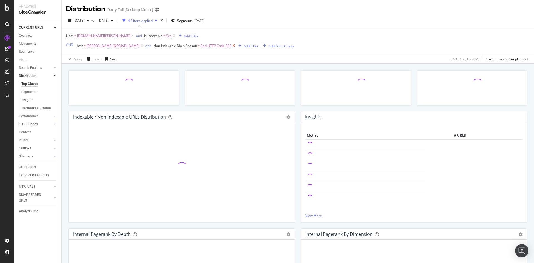
click at [231, 46] on icon at bounding box center [233, 46] width 5 height 6
click at [152, 46] on div "Add Filter" at bounding box center [159, 46] width 15 height 5
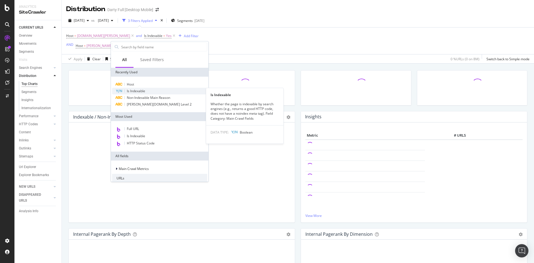
click at [137, 91] on span "Is Indexable" at bounding box center [136, 91] width 18 height 5
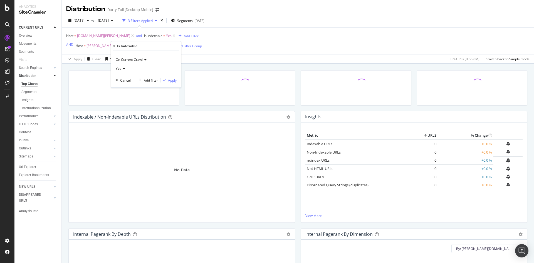
drag, startPoint x: 168, startPoint y: 82, endPoint x: 215, endPoint y: 26, distance: 73.5
click at [168, 82] on div "Apply" at bounding box center [172, 80] width 9 height 5
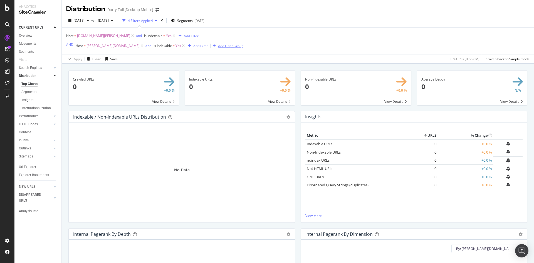
click at [218, 47] on div "Add Filter Group" at bounding box center [230, 46] width 25 height 5
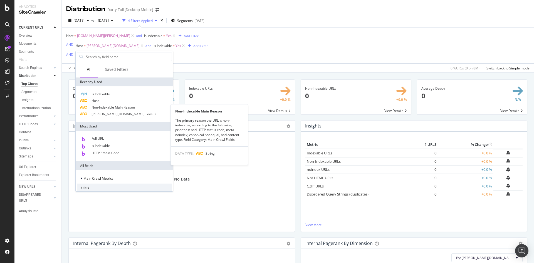
click at [110, 108] on span "Non-Indexable Main Reason" at bounding box center [113, 107] width 43 height 5
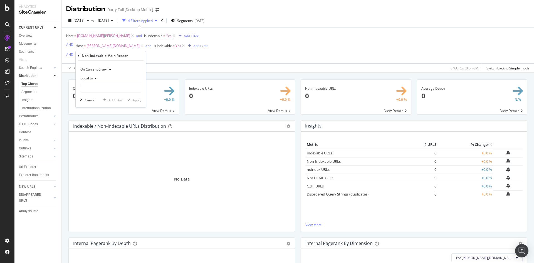
click at [95, 81] on div "Equal to" at bounding box center [110, 78] width 61 height 9
click at [93, 90] on span "Equal to" at bounding box center [90, 90] width 14 height 5
click at [110, 86] on input "text" at bounding box center [110, 88] width 61 height 9
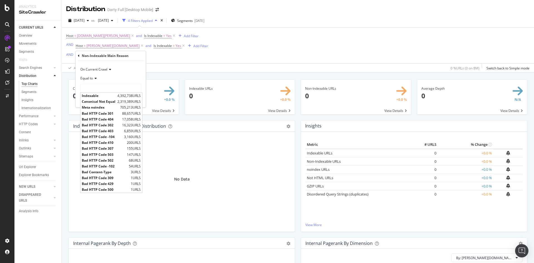
click at [117, 125] on span "Bad HTTP Code 302" at bounding box center [101, 125] width 39 height 5
type input "Bad HTTP Code 302"
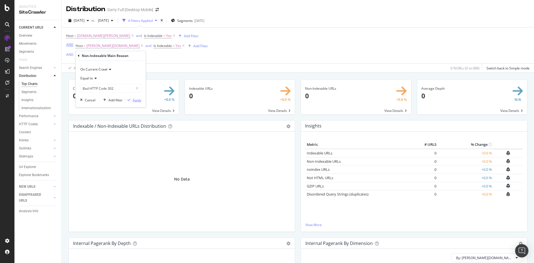
click at [137, 101] on div "Apply" at bounding box center [137, 100] width 9 height 5
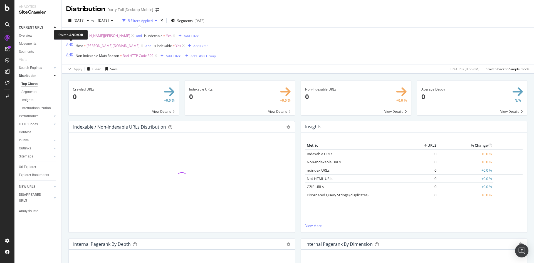
drag, startPoint x: 71, startPoint y: 44, endPoint x: 68, endPoint y: 56, distance: 12.5
click at [70, 44] on div "AND" at bounding box center [69, 44] width 7 height 5
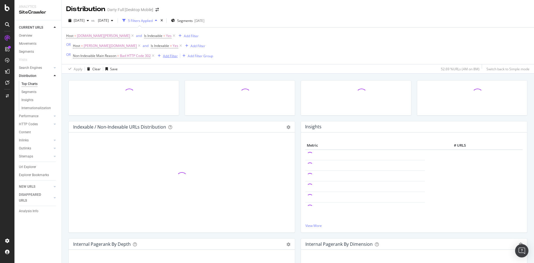
click at [174, 57] on div "Add Filter" at bounding box center [170, 56] width 15 height 5
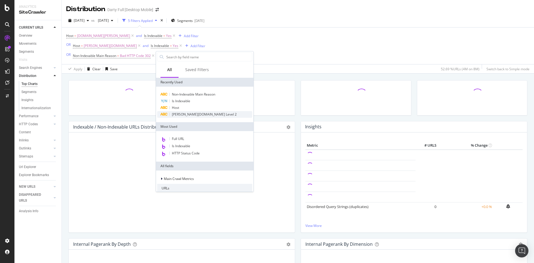
click at [197, 116] on span "[PERSON_NAME][DOMAIN_NAME] Level 2" at bounding box center [204, 114] width 65 height 5
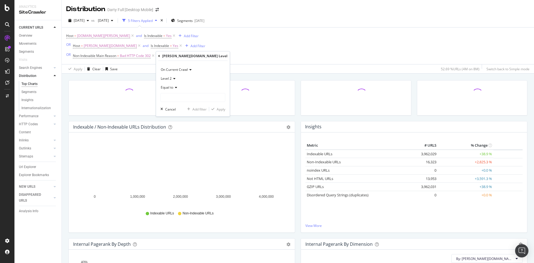
click at [175, 88] on icon at bounding box center [175, 87] width 4 height 3
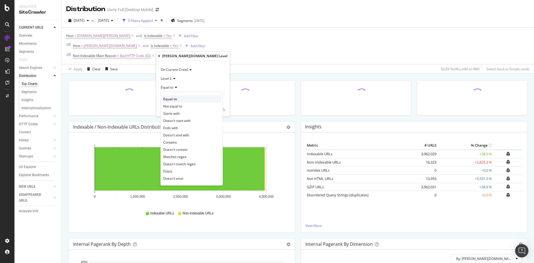
click at [179, 100] on div "Equal to" at bounding box center [192, 98] width 60 height 7
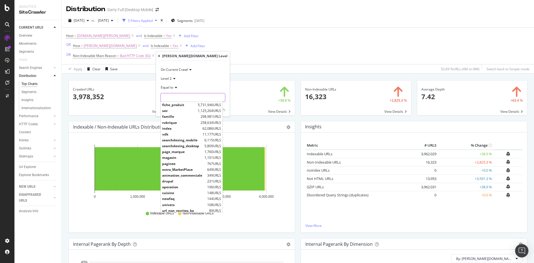
click at [187, 98] on input "text" at bounding box center [193, 97] width 64 height 9
click at [188, 106] on span "fiche_produit" at bounding box center [179, 105] width 34 height 5
type input "fiche_produit"
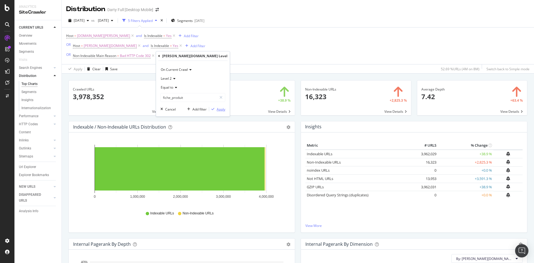
click at [217, 110] on div "Apply" at bounding box center [221, 109] width 9 height 5
